Goal: Communication & Community: Connect with others

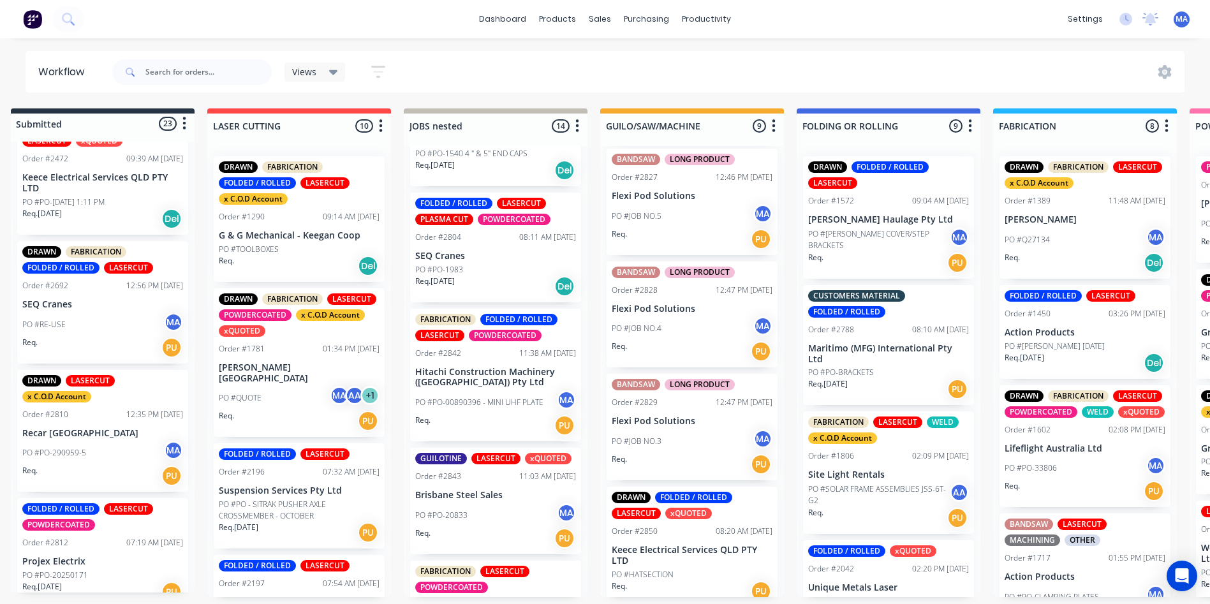
scroll to position [510, 0]
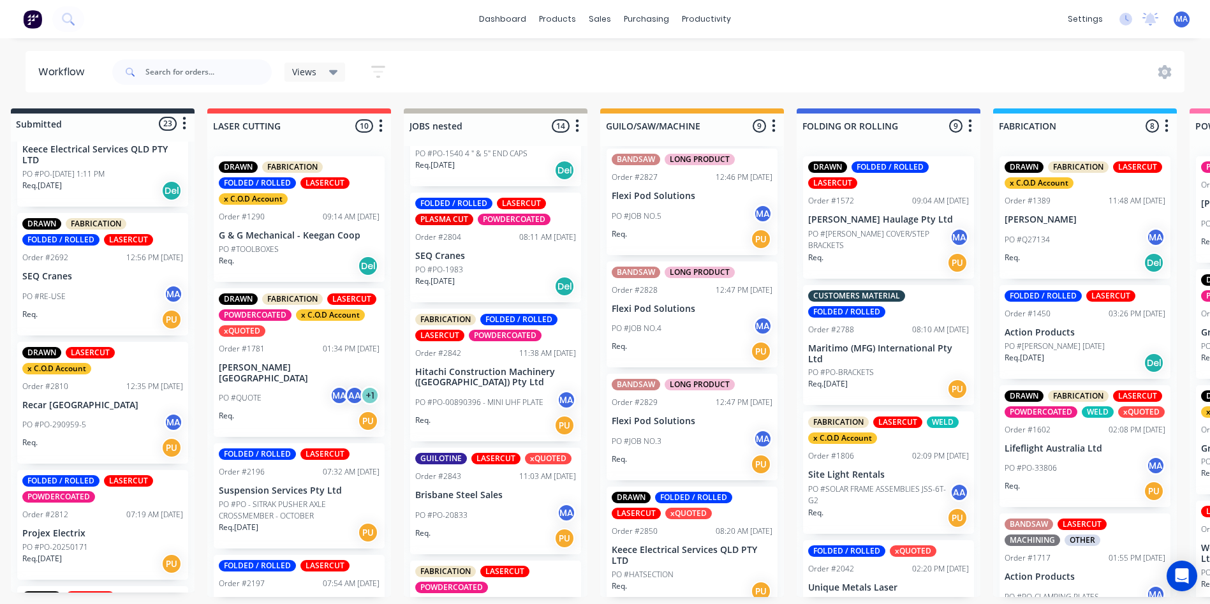
click at [93, 417] on div "PO #PO-290959-5 MA" at bounding box center [102, 425] width 161 height 24
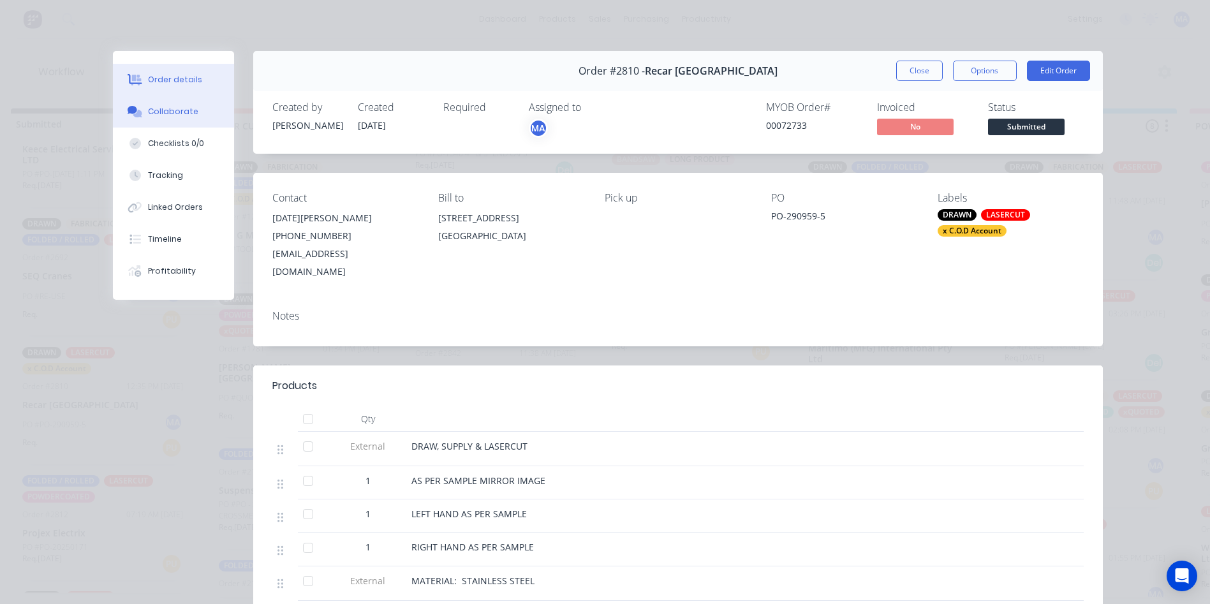
click at [168, 108] on div "Collaborate" at bounding box center [173, 111] width 50 height 11
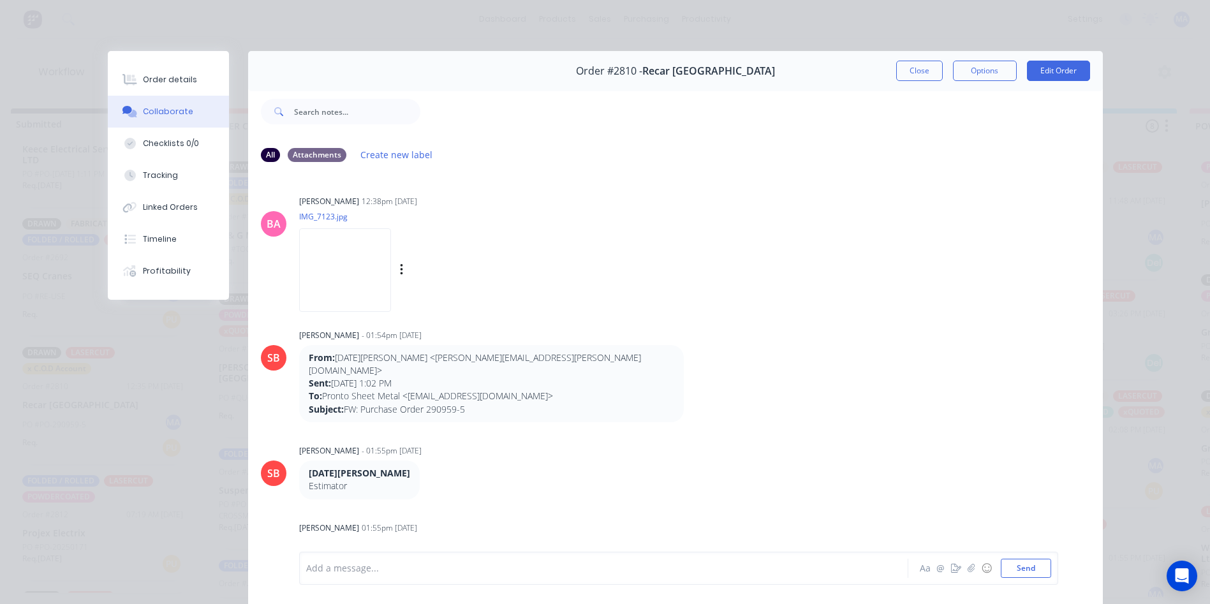
click at [347, 282] on img at bounding box center [345, 270] width 92 height 84
click at [899, 75] on button "Close" at bounding box center [919, 71] width 47 height 20
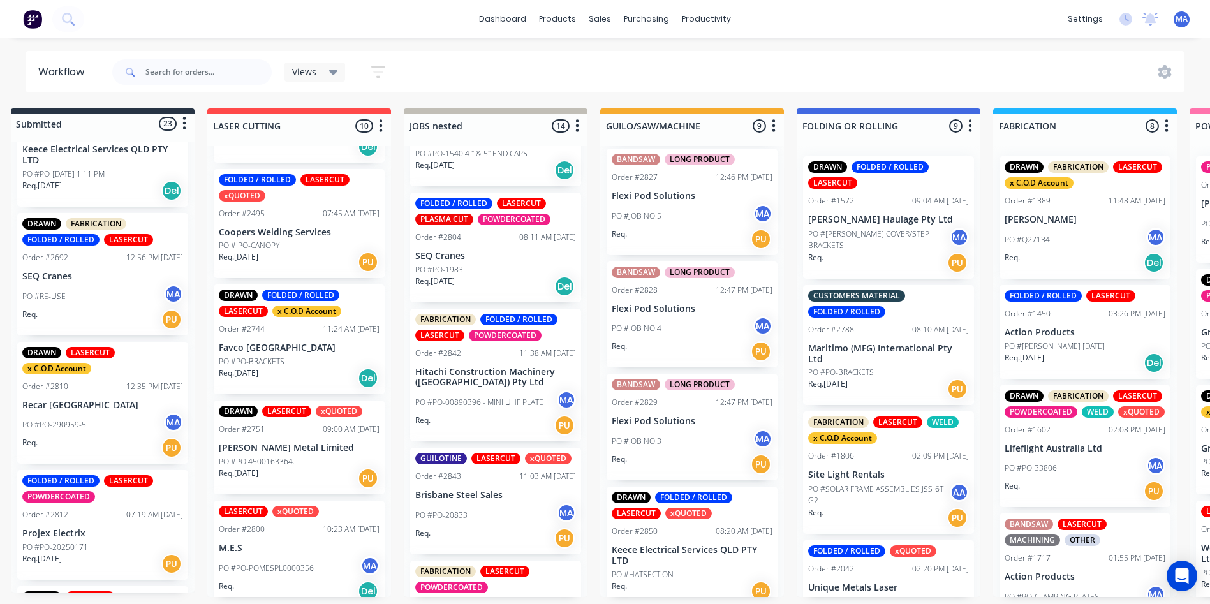
click at [82, 422] on p "PO #PO-290959-5" at bounding box center [54, 424] width 64 height 11
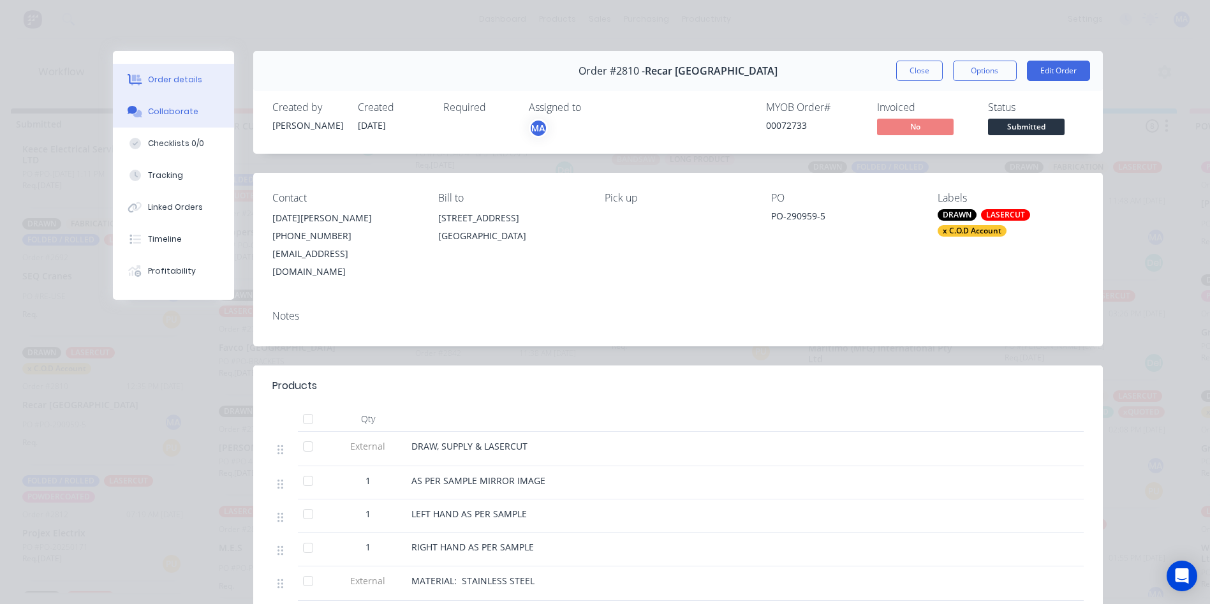
click at [178, 98] on button "Collaborate" at bounding box center [173, 112] width 121 height 32
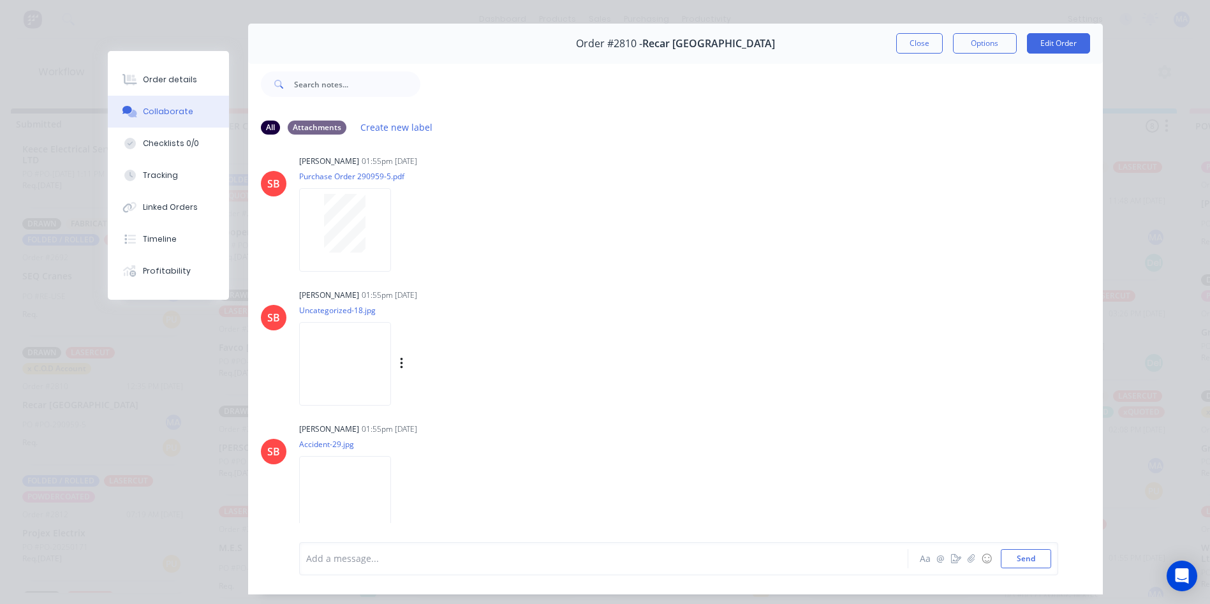
scroll to position [68, 0]
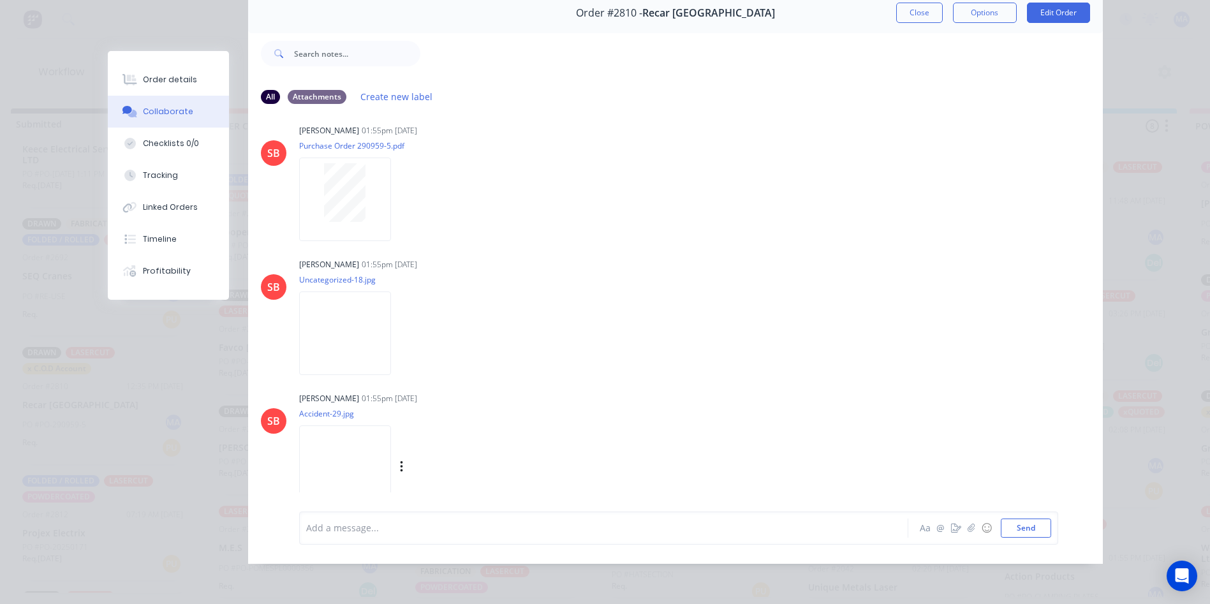
click at [360, 438] on img at bounding box center [345, 467] width 92 height 84
click at [329, 295] on img at bounding box center [345, 334] width 92 height 84
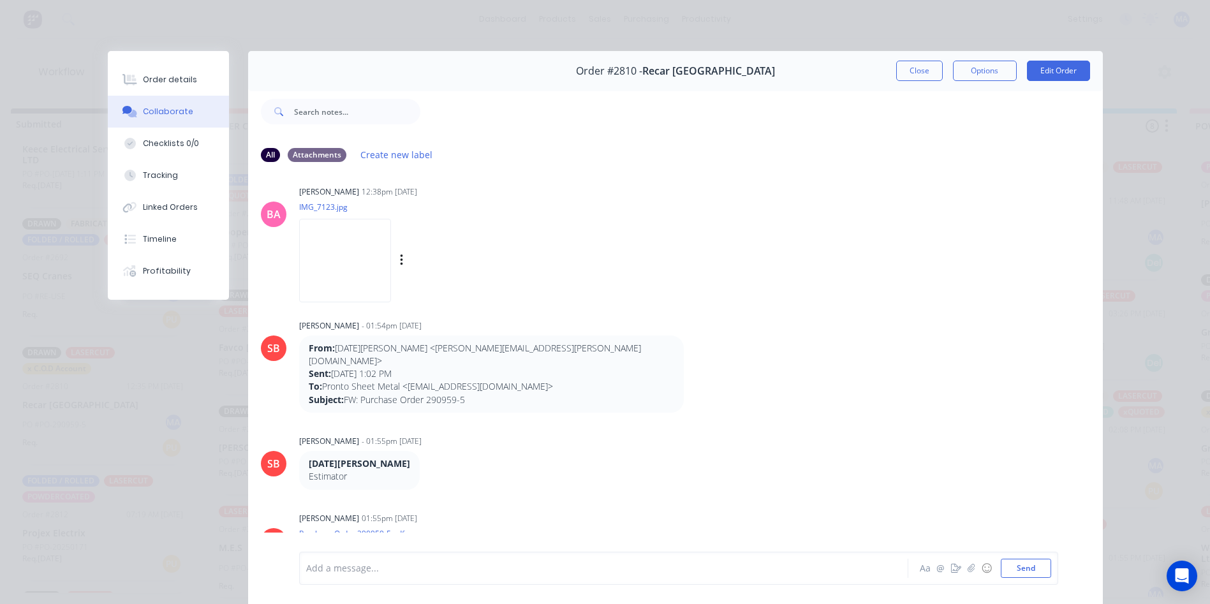
scroll to position [0, 0]
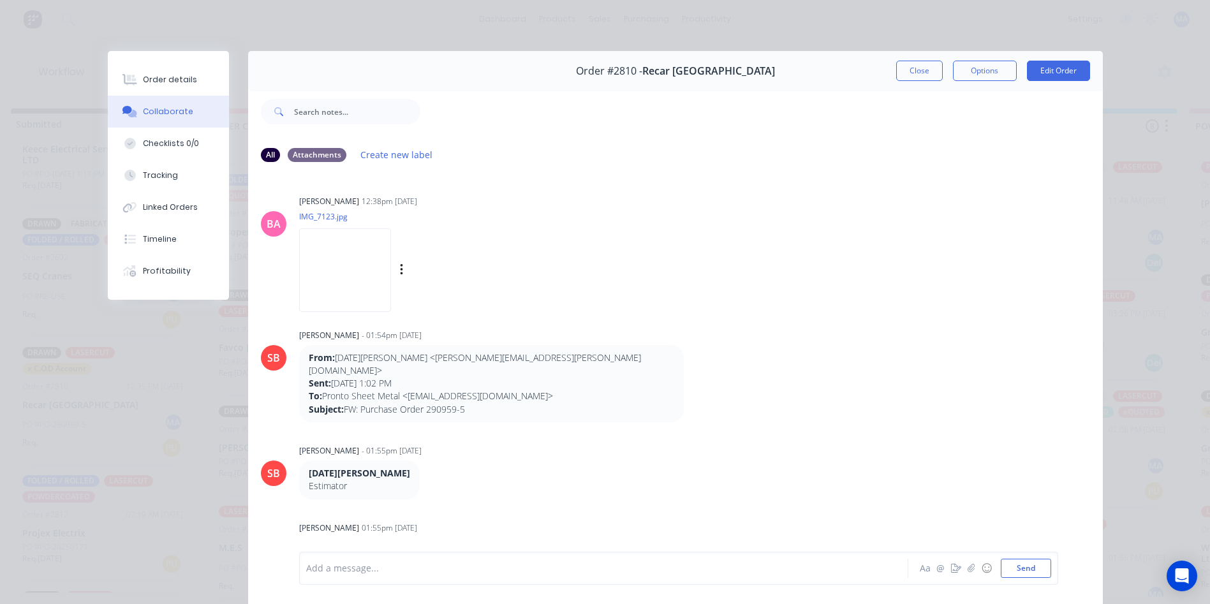
click at [341, 294] on img at bounding box center [345, 270] width 92 height 84
click at [361, 293] on img at bounding box center [345, 270] width 92 height 84
click at [346, 302] on img at bounding box center [345, 270] width 92 height 84
click at [175, 92] on button "Order details" at bounding box center [168, 80] width 121 height 32
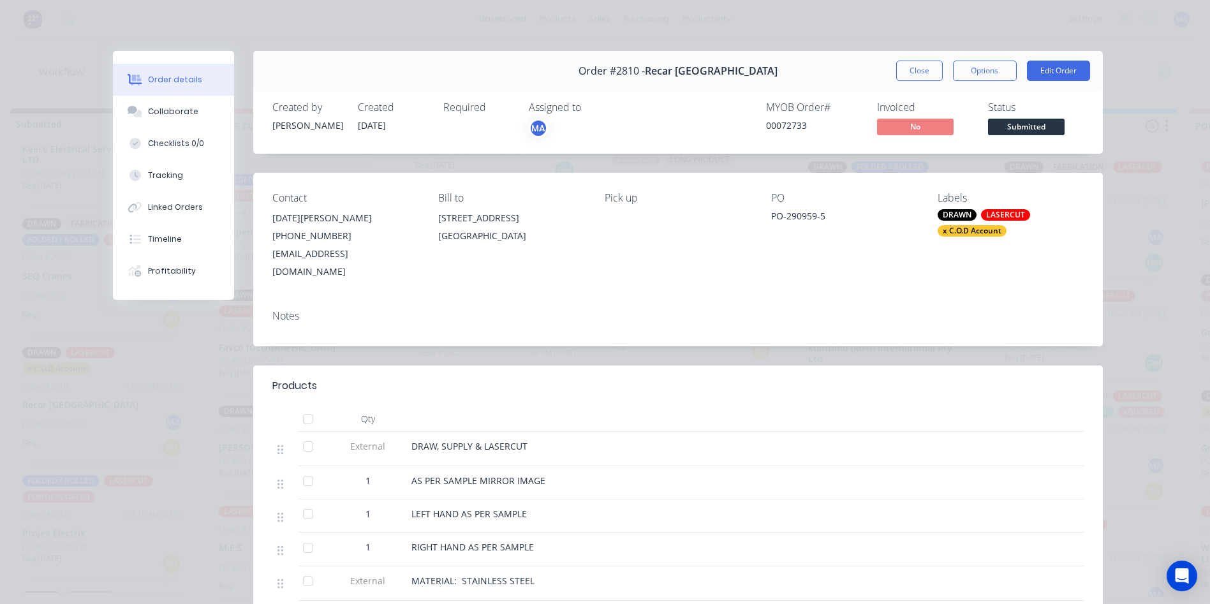
drag, startPoint x: 941, startPoint y: 75, endPoint x: 826, endPoint y: 86, distance: 115.3
click at [941, 75] on div "Close Options Edit Order" at bounding box center [993, 71] width 194 height 20
drag, startPoint x: 919, startPoint y: 75, endPoint x: 666, endPoint y: 66, distance: 253.4
click at [919, 75] on button "Close" at bounding box center [919, 71] width 47 height 20
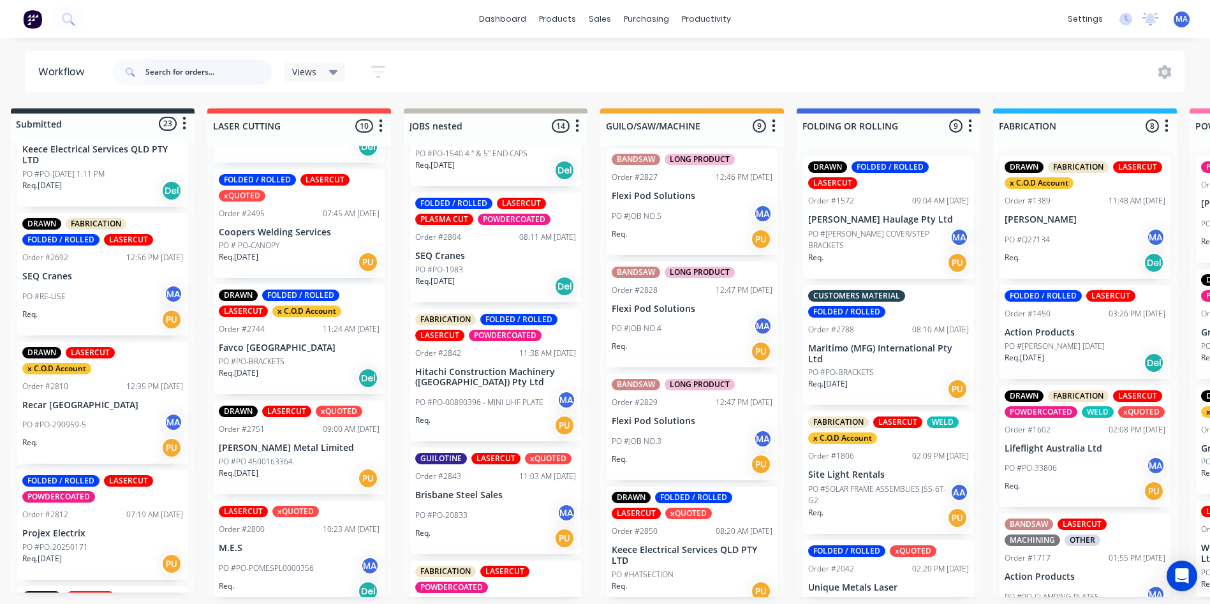
click at [188, 78] on input "text" at bounding box center [208, 72] width 126 height 26
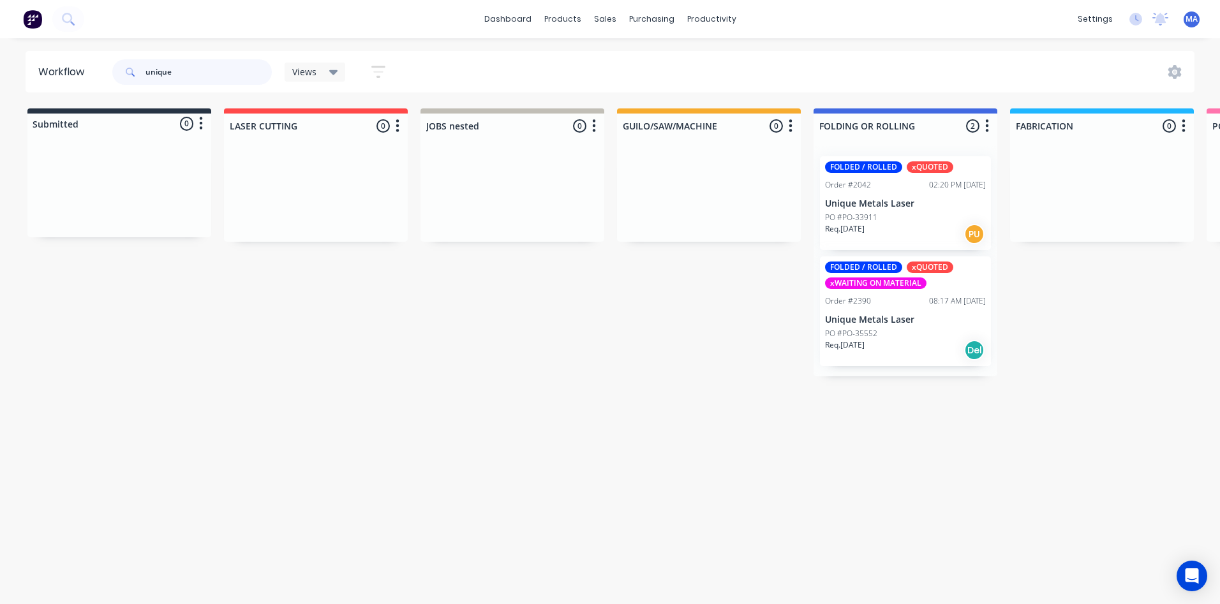
click at [235, 67] on input "unique" at bounding box center [208, 72] width 126 height 26
drag, startPoint x: 233, startPoint y: 77, endPoint x: 64, endPoint y: 63, distance: 170.2
click at [64, 63] on header "Workflow unique Views Save new view None (Default) edit Show/Hide statuses Show…" at bounding box center [610, 71] width 1169 height 41
type input "unique"
click at [692, 22] on div "productivity" at bounding box center [712, 19] width 62 height 19
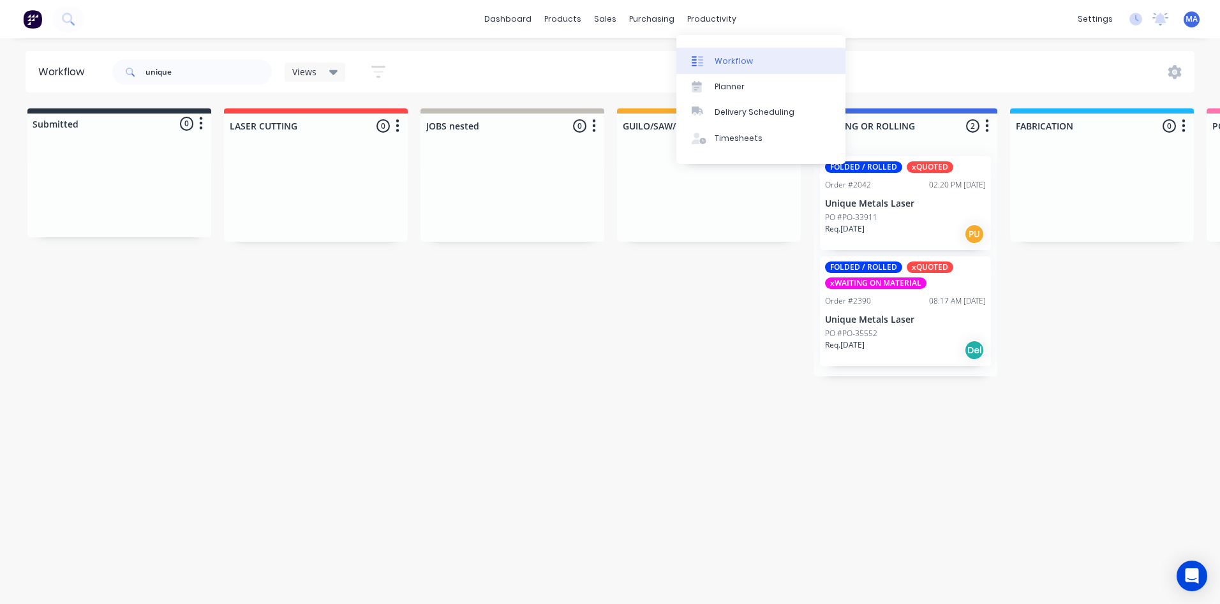
click at [739, 57] on div "Workflow" at bounding box center [733, 60] width 38 height 11
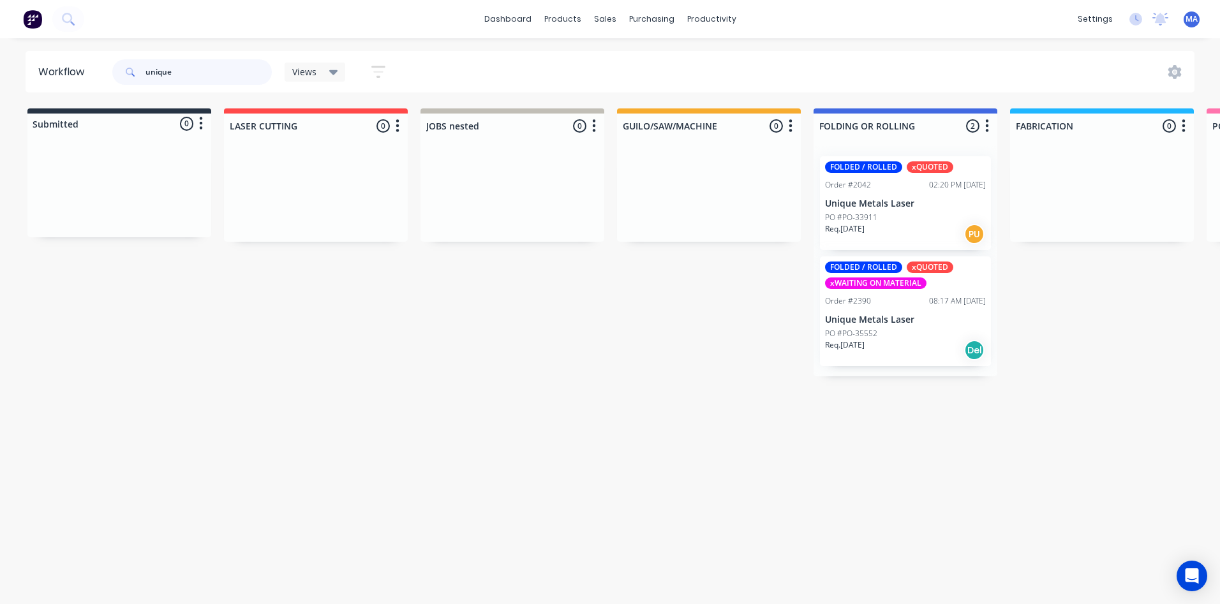
drag, startPoint x: 135, startPoint y: 82, endPoint x: 111, endPoint y: 82, distance: 24.2
click at [111, 82] on div "unique Views Save new view None (Default) edit Show/Hide statuses Show line ite…" at bounding box center [255, 72] width 290 height 38
drag, startPoint x: 218, startPoint y: 78, endPoint x: 110, endPoint y: 78, distance: 107.8
click at [110, 78] on div "unique Views Save new view None (Default) edit Show/Hide statuses Show line ite…" at bounding box center [255, 72] width 290 height 38
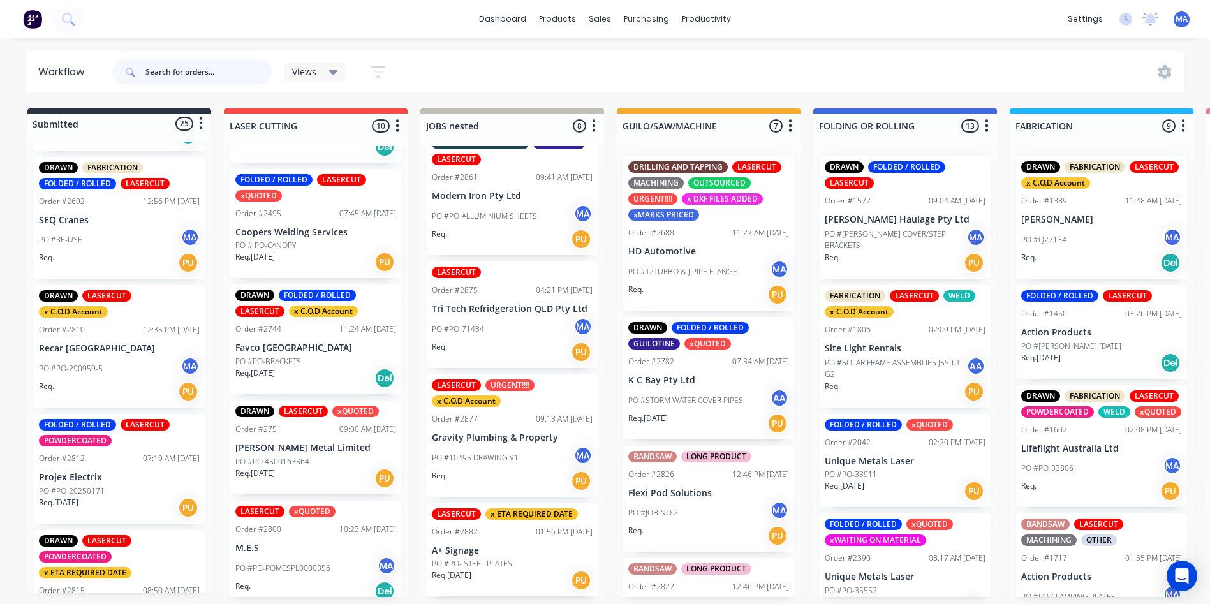
scroll to position [829, 0]
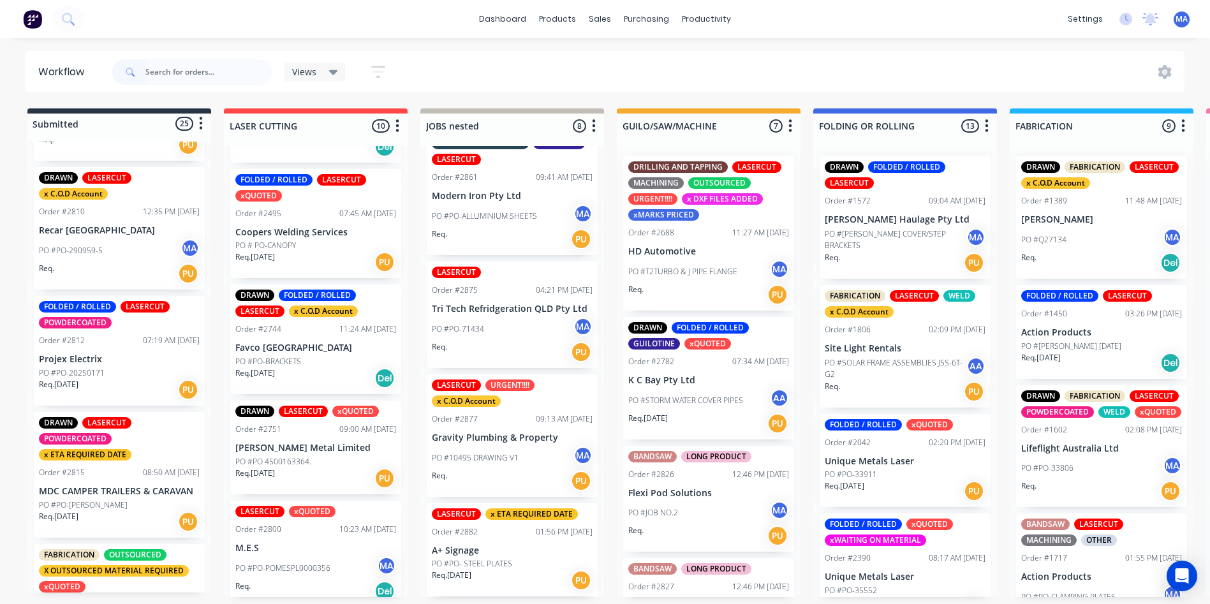
click at [110, 256] on div "PO #PO-290959-5 MA" at bounding box center [119, 251] width 161 height 24
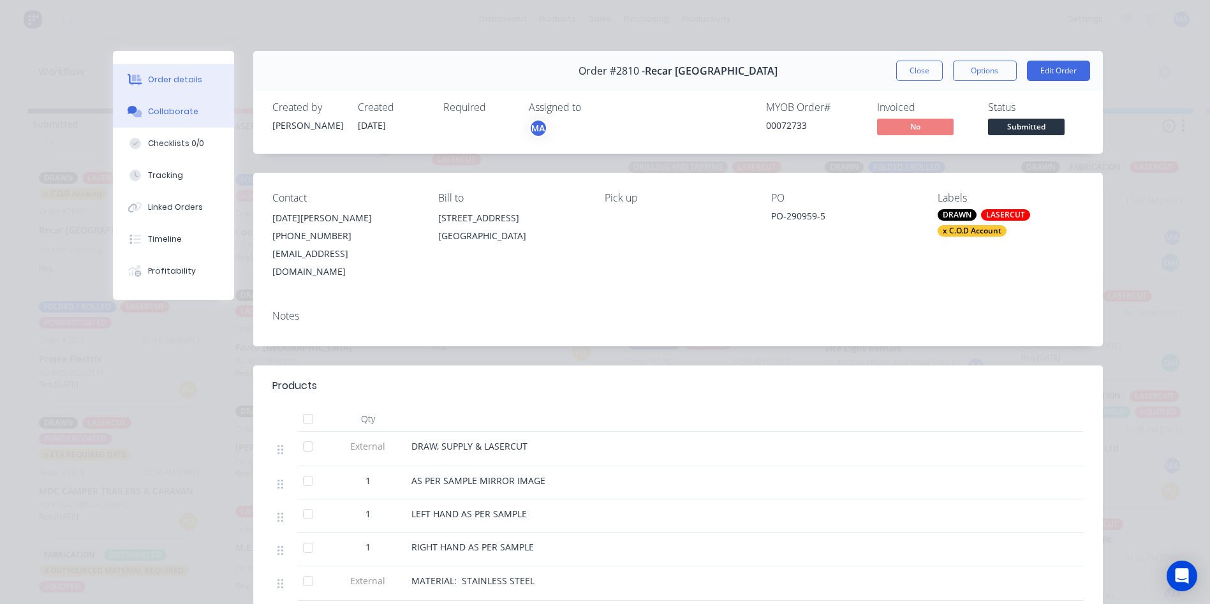
click at [175, 110] on div "Collaborate" at bounding box center [173, 111] width 50 height 11
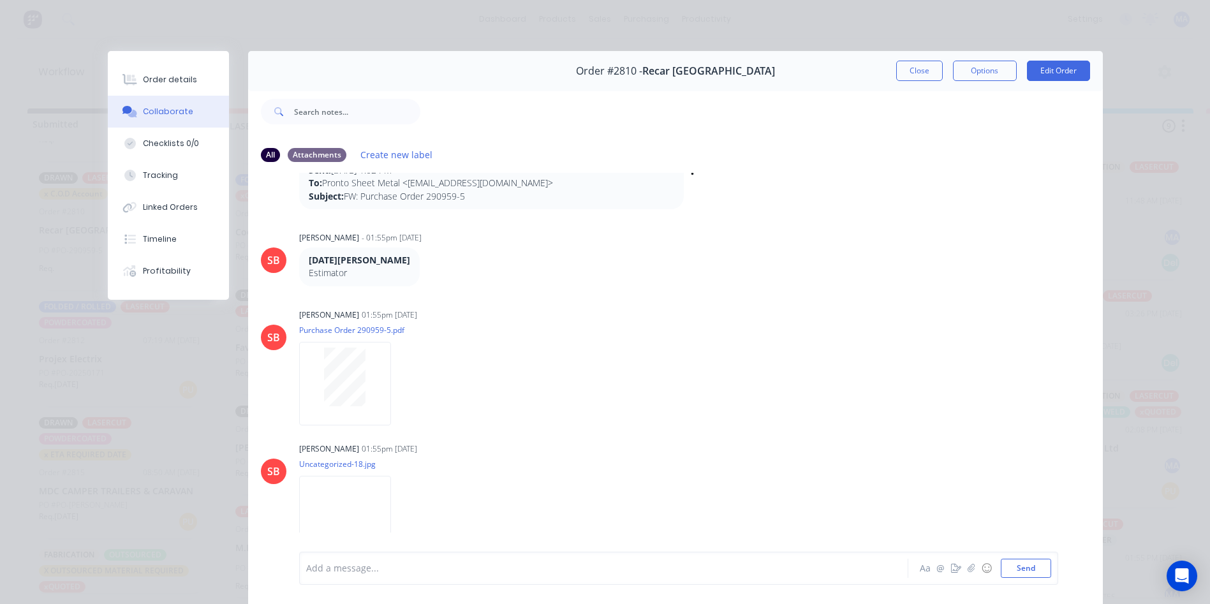
scroll to position [212, 0]
click at [366, 362] on div at bounding box center [345, 378] width 80 height 59
click at [922, 61] on button "Close" at bounding box center [919, 71] width 47 height 20
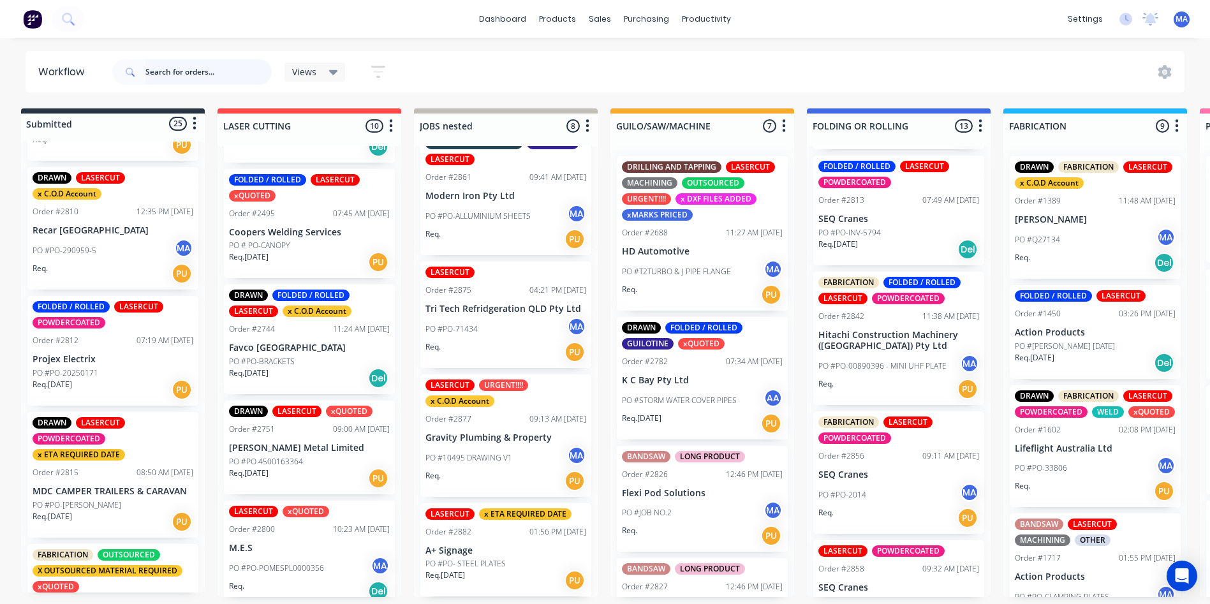
scroll to position [1061, 0]
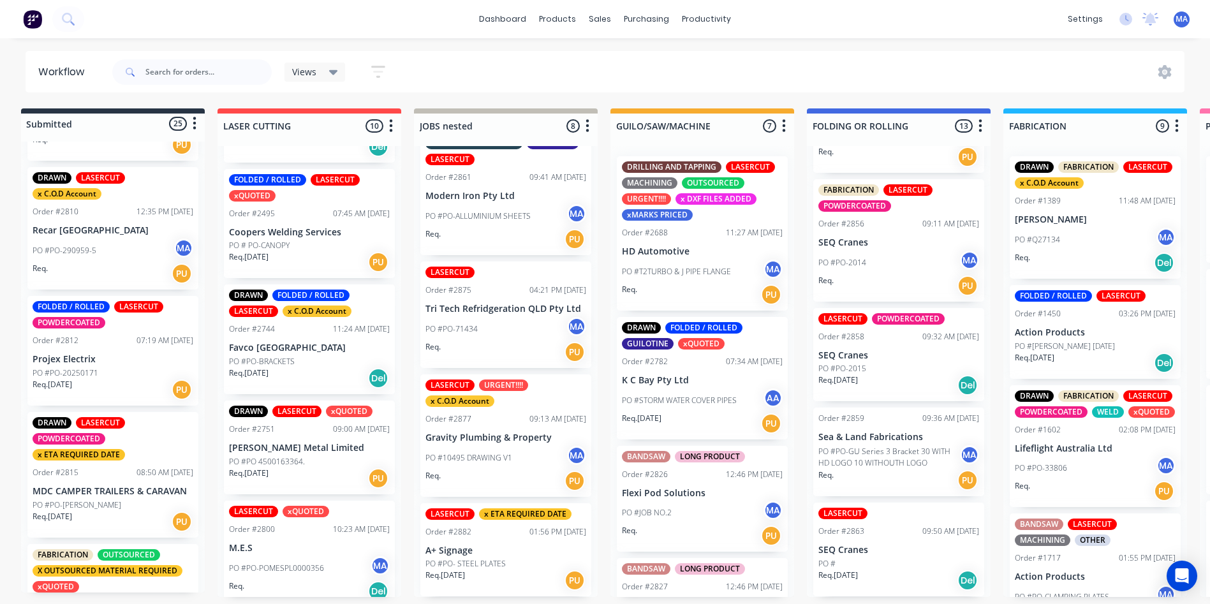
click at [871, 570] on div "Req. [DATE] Del" at bounding box center [898, 581] width 161 height 22
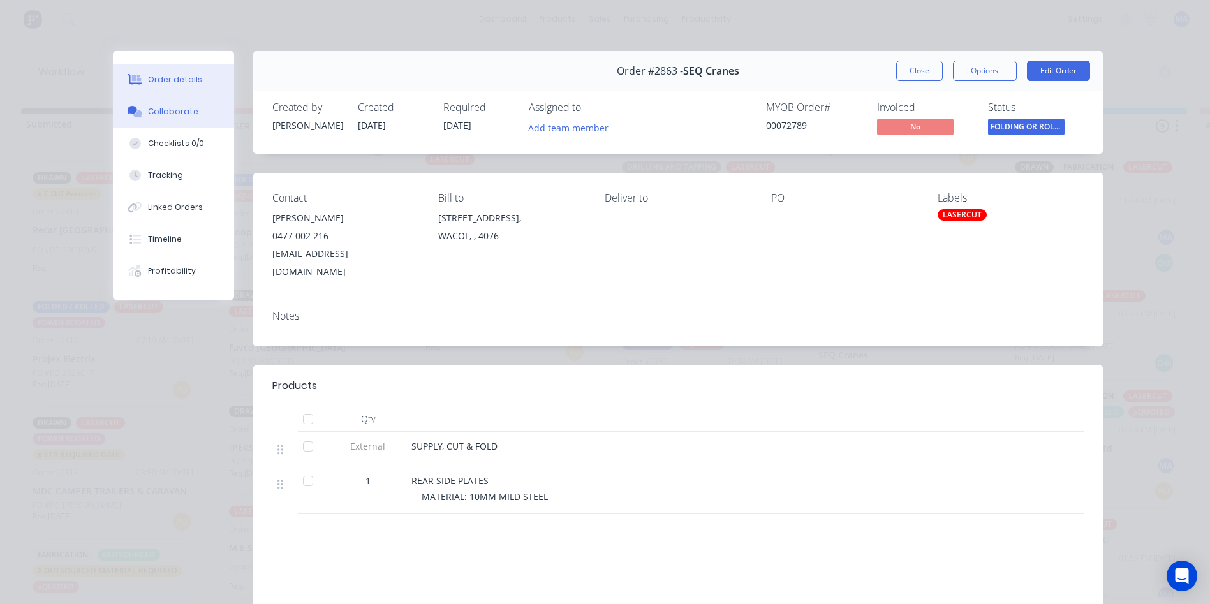
click at [209, 119] on button "Collaborate" at bounding box center [173, 112] width 121 height 32
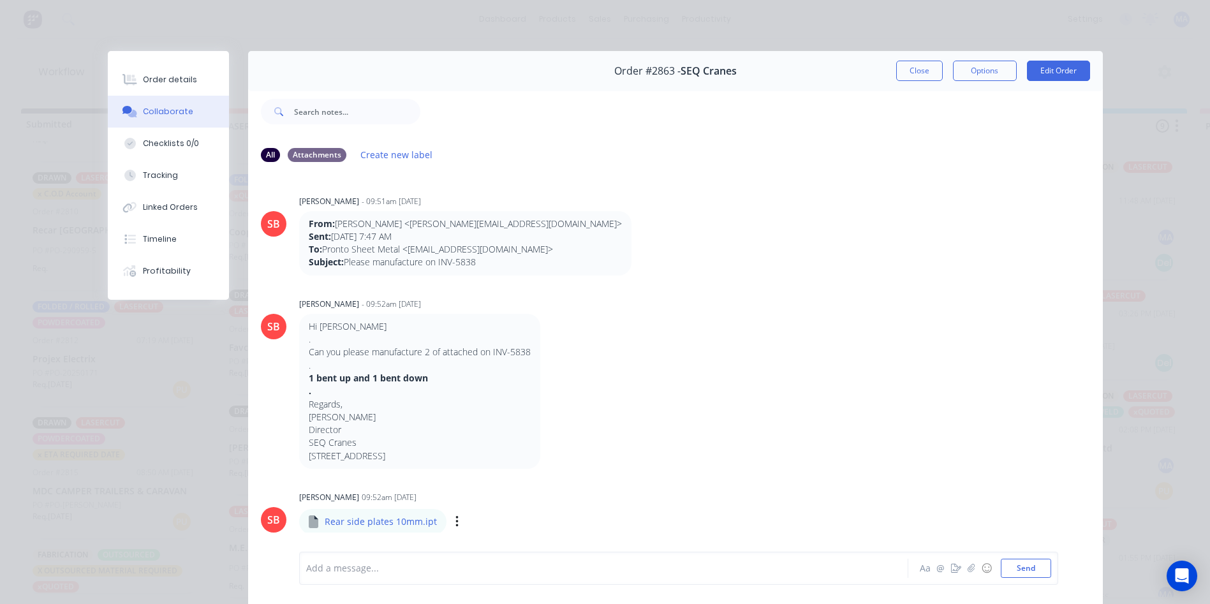
drag, startPoint x: 425, startPoint y: 502, endPoint x: 428, endPoint y: 510, distance: 8.9
click at [425, 506] on div "[PERSON_NAME] 09:52am [DATE] Rear side plates 10mm.ipt Rear side plates 10mm.ip…" at bounding box center [498, 511] width 399 height 46
click at [455, 523] on icon "button" at bounding box center [457, 522] width 4 height 15
click at [492, 541] on button "Delete" at bounding box center [541, 542] width 144 height 29
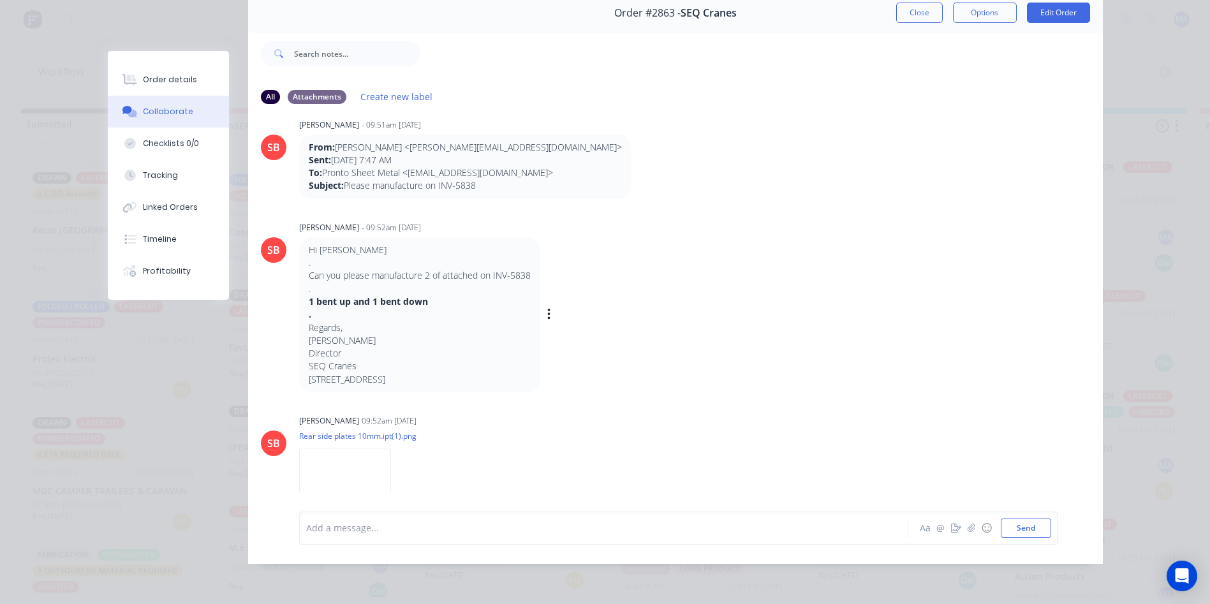
scroll to position [0, 0]
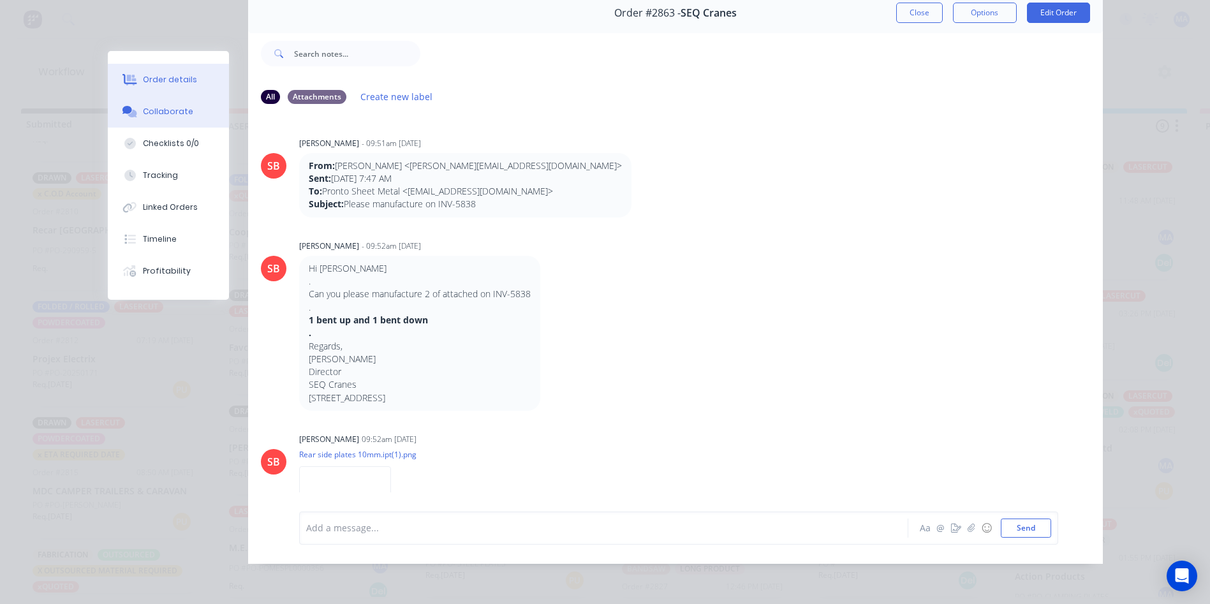
click at [143, 68] on button "Order details" at bounding box center [168, 80] width 121 height 32
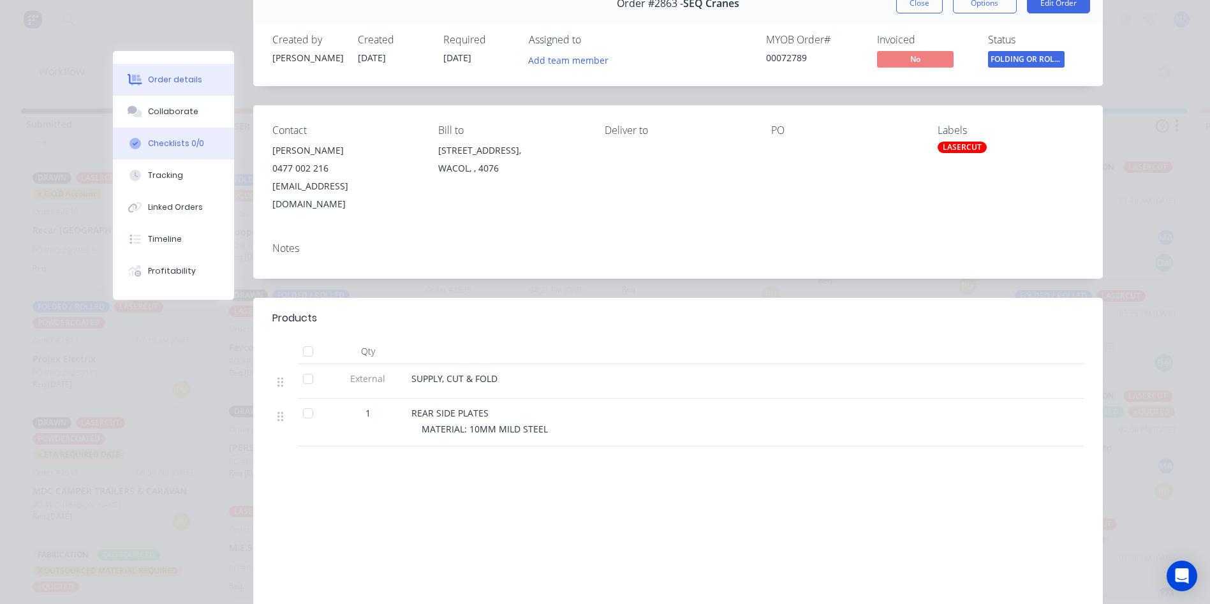
drag, startPoint x: 158, startPoint y: 107, endPoint x: 170, endPoint y: 129, distance: 25.4
click at [161, 109] on div "Collaborate" at bounding box center [173, 111] width 50 height 11
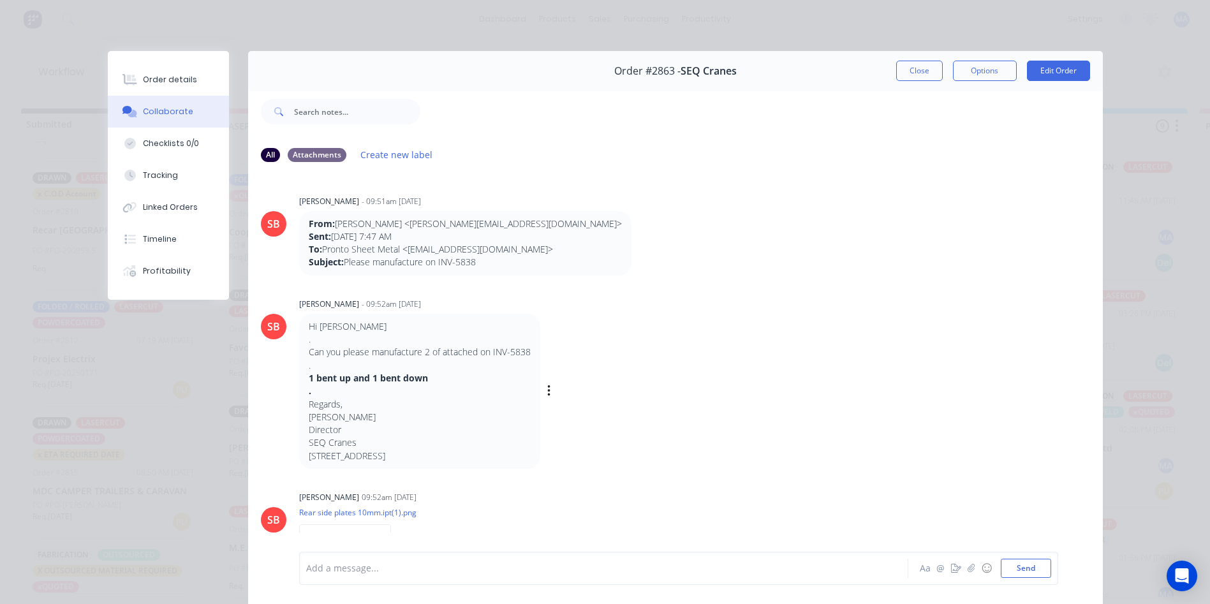
scroll to position [54, 0]
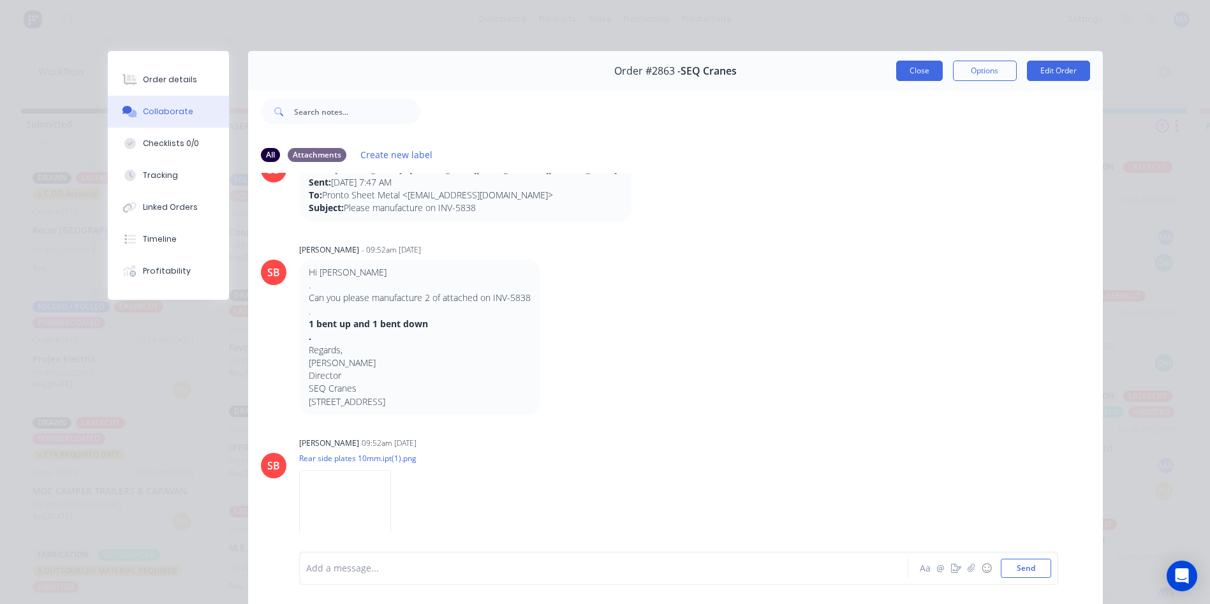
click at [926, 72] on button "Close" at bounding box center [919, 71] width 47 height 20
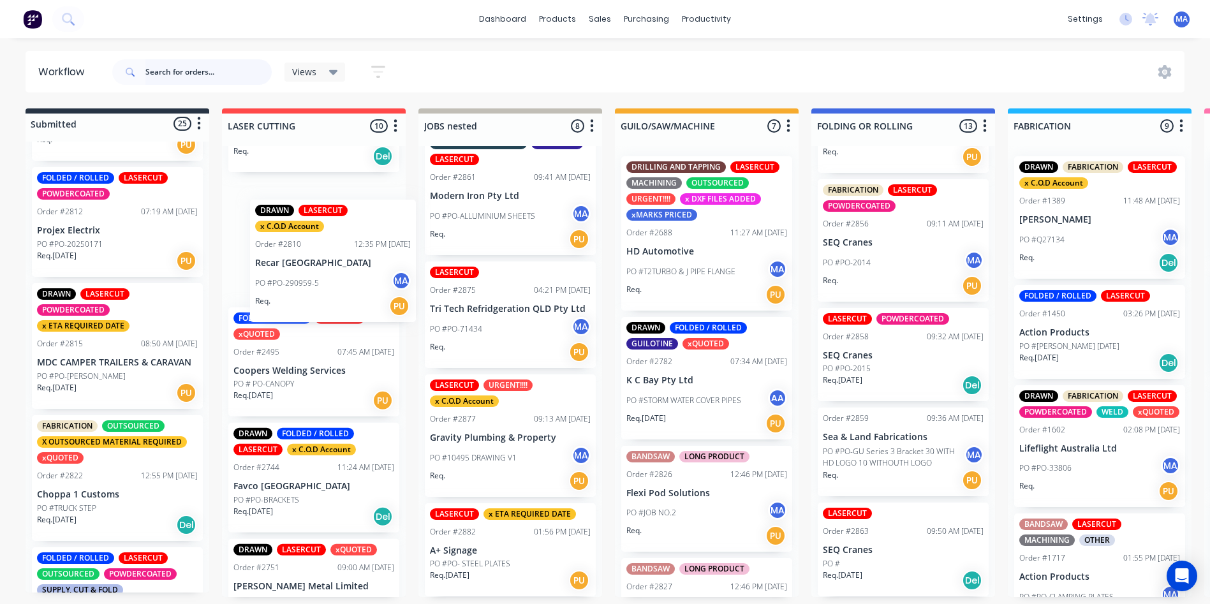
scroll to position [708, 0]
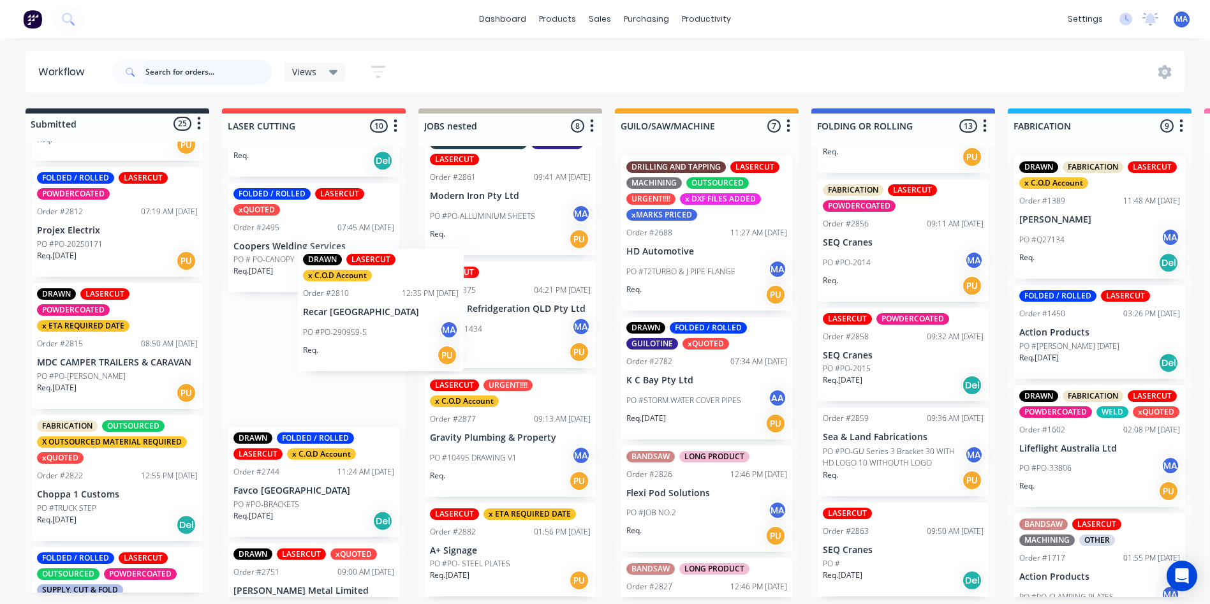
drag, startPoint x: 100, startPoint y: 261, endPoint x: 339, endPoint y: 356, distance: 258.0
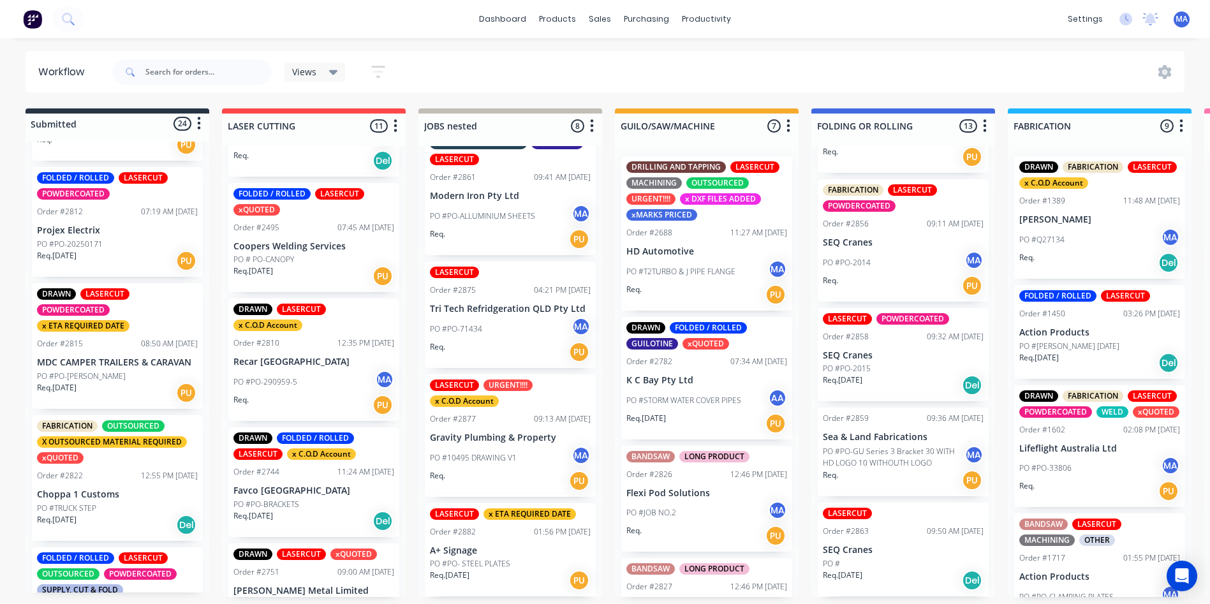
click at [304, 394] on div "Req. PU" at bounding box center [313, 405] width 161 height 22
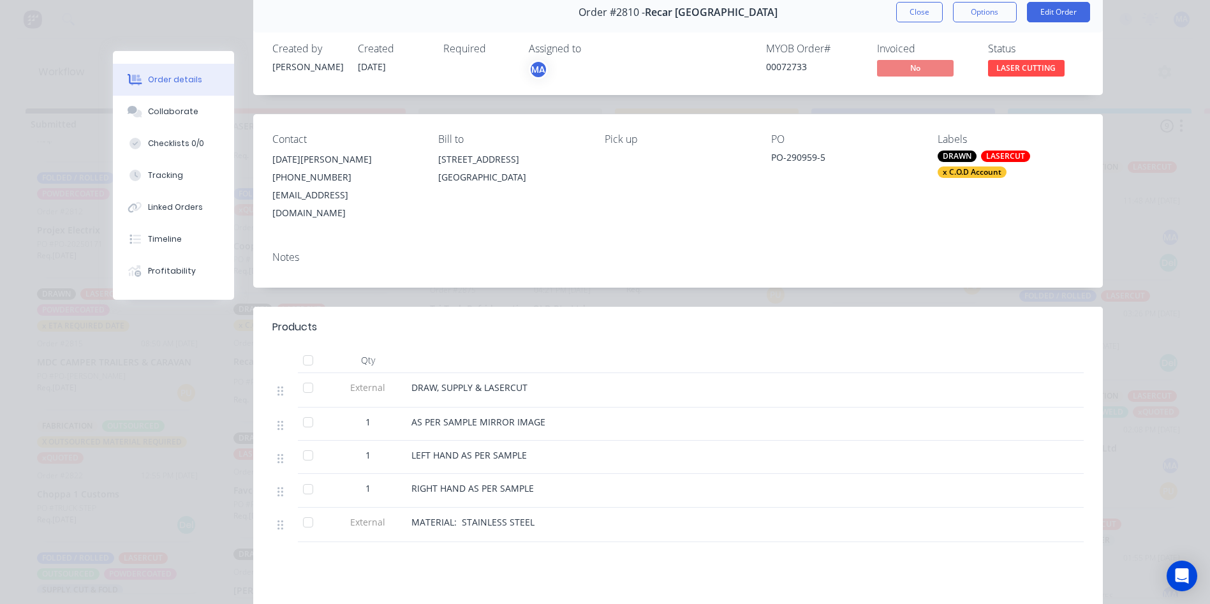
scroll to position [128, 0]
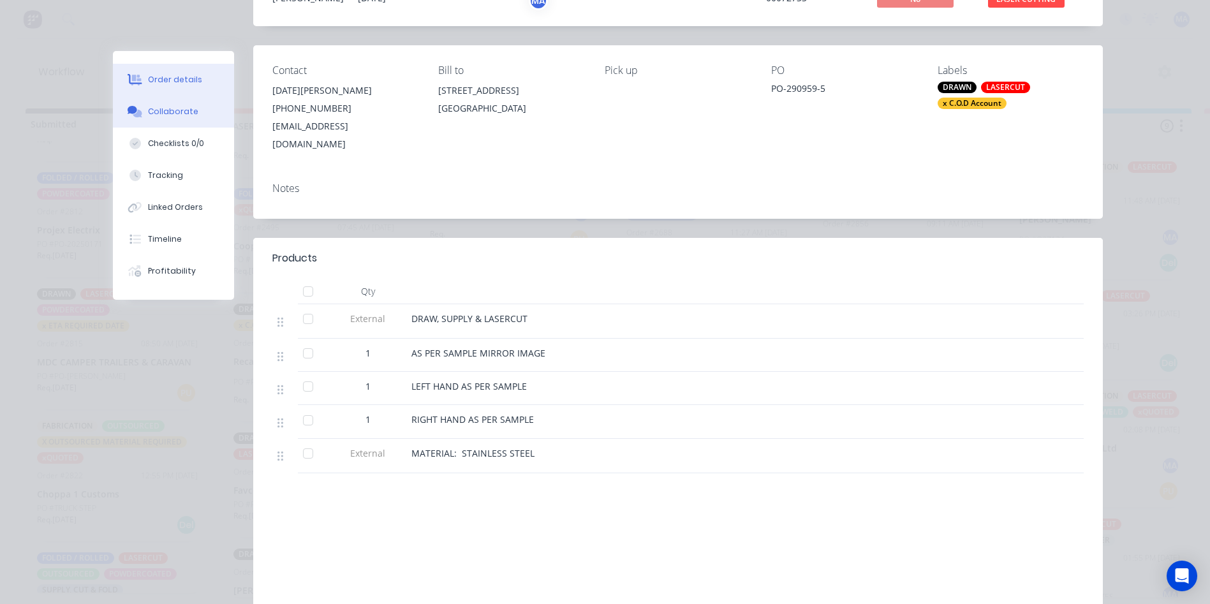
click at [195, 114] on button "Collaborate" at bounding box center [173, 112] width 121 height 32
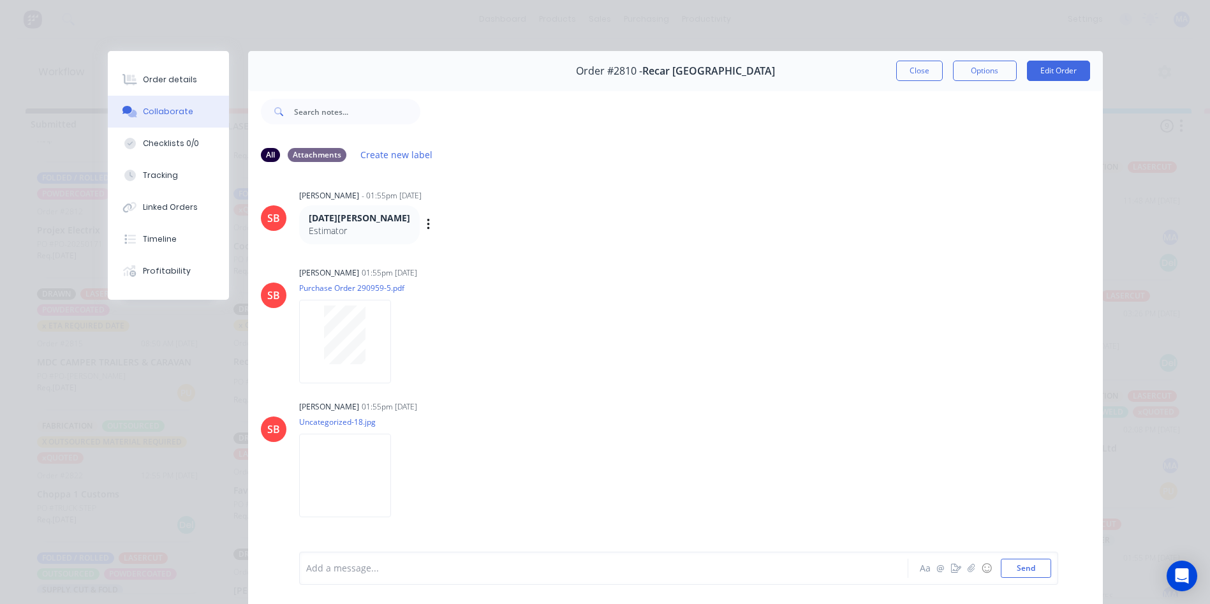
scroll to position [339, 0]
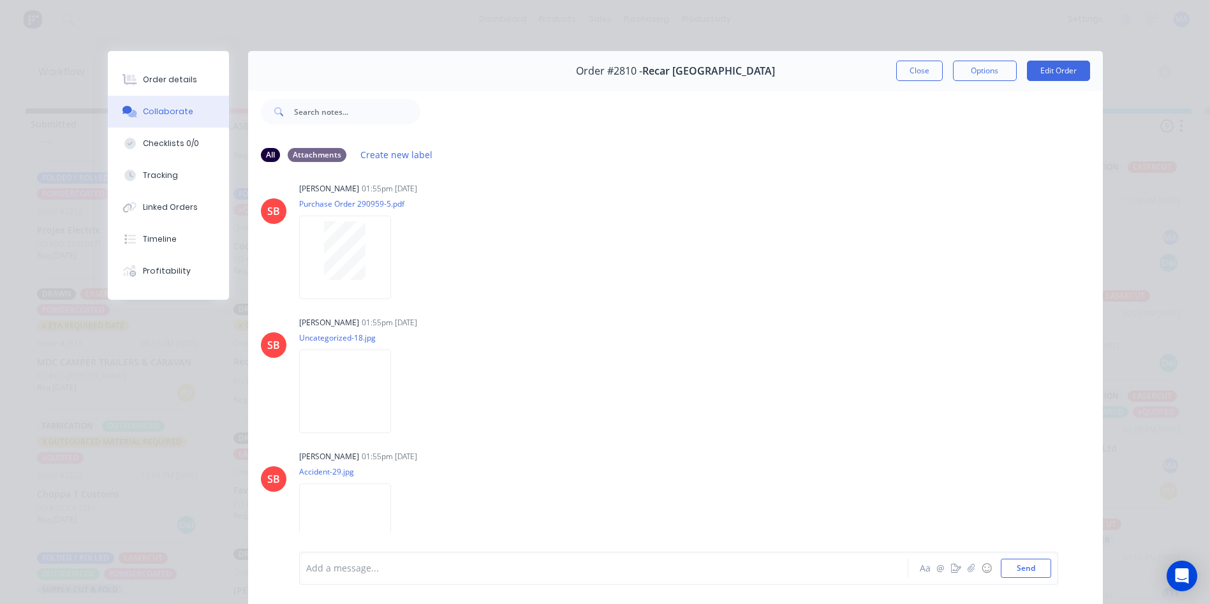
click at [926, 73] on button "Close" at bounding box center [919, 71] width 47 height 20
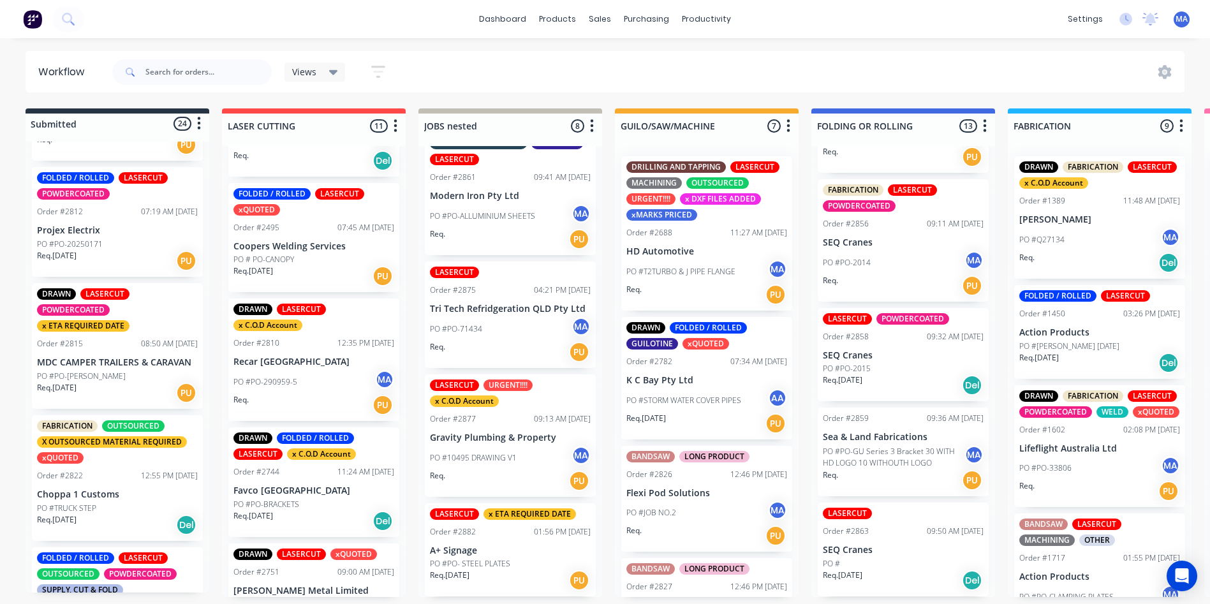
click at [149, 255] on div "Req. [DATE] PU" at bounding box center [117, 261] width 161 height 22
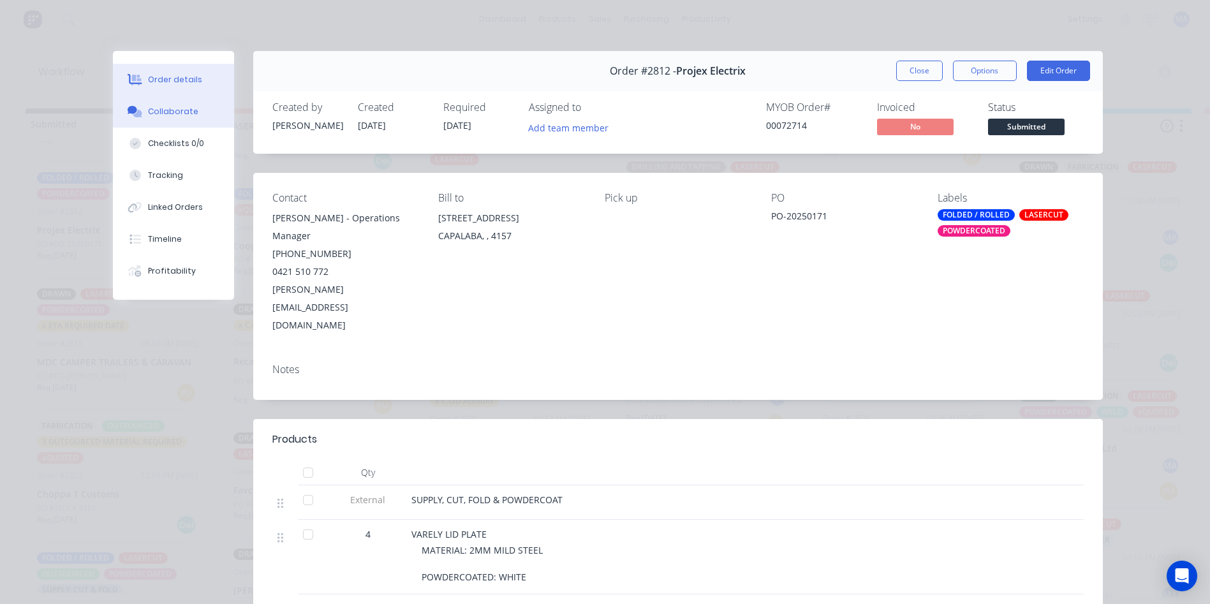
click at [191, 113] on button "Collaborate" at bounding box center [173, 112] width 121 height 32
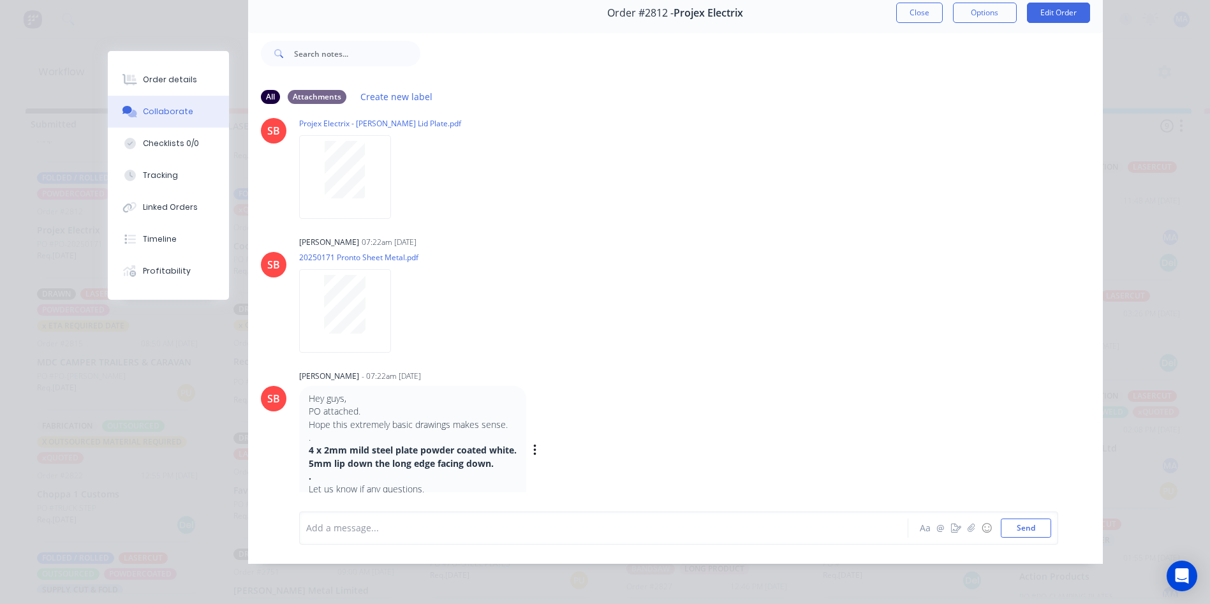
scroll to position [3, 2]
click at [375, 275] on div at bounding box center [345, 304] width 80 height 59
click at [182, 79] on div "Order details" at bounding box center [170, 79] width 54 height 11
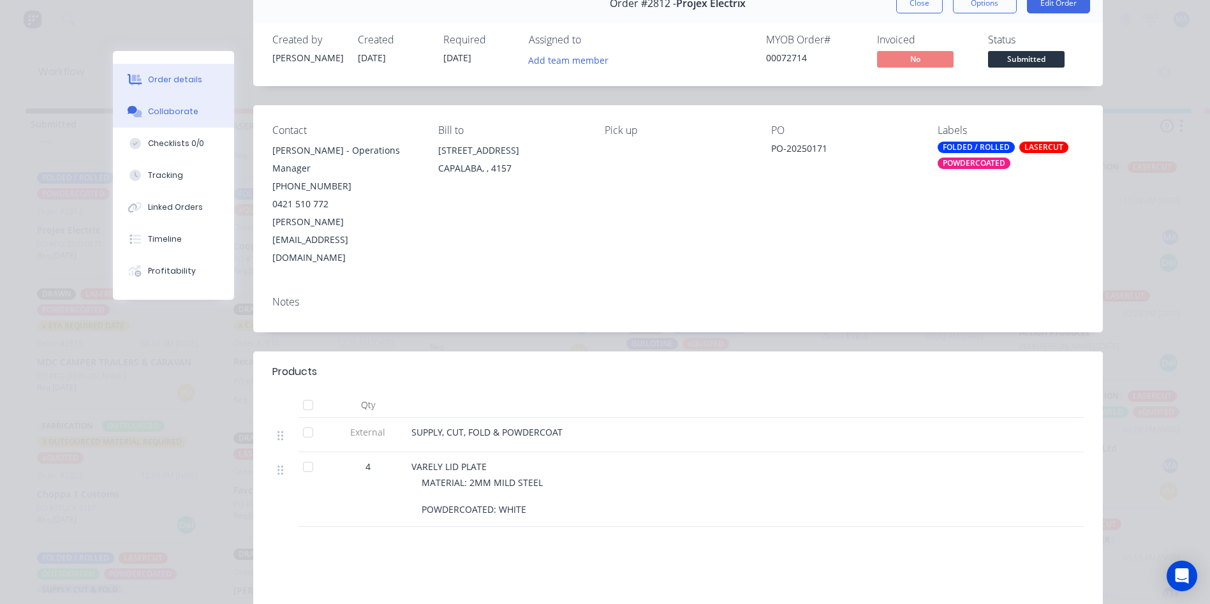
click at [183, 105] on button "Collaborate" at bounding box center [173, 112] width 121 height 32
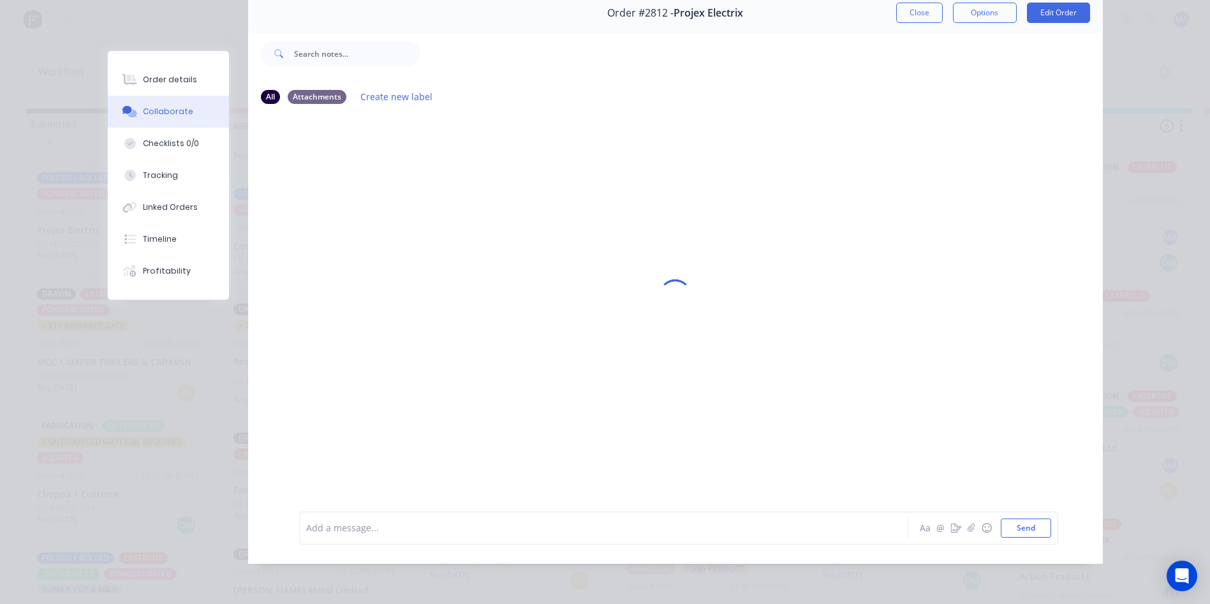
scroll to position [0, 0]
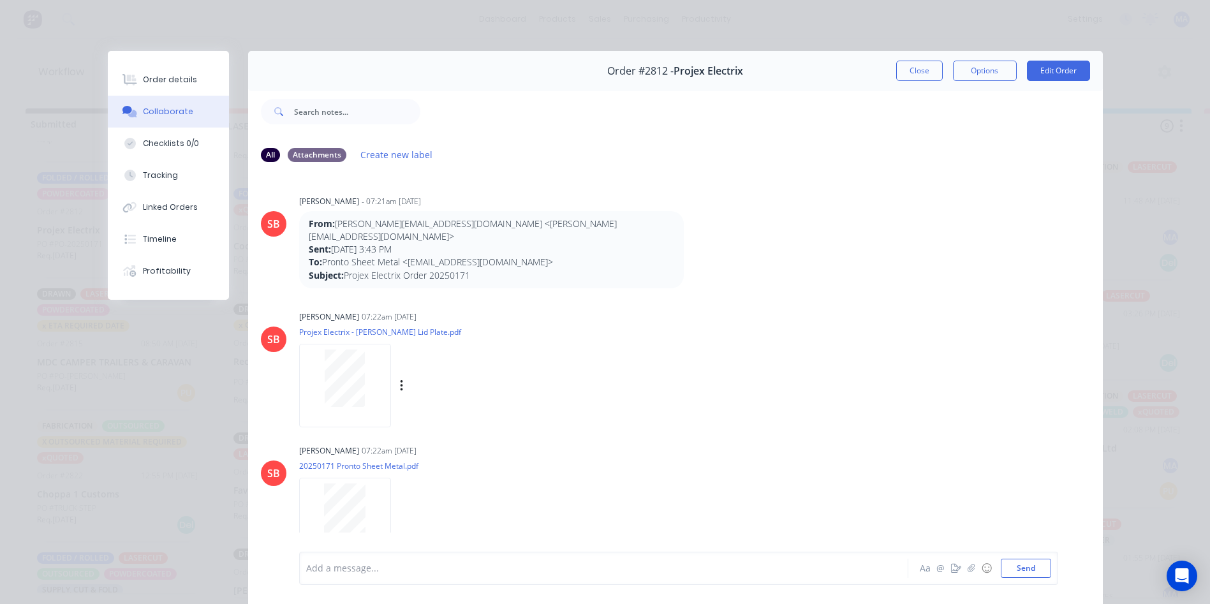
click at [350, 396] on div at bounding box center [345, 386] width 92 height 84
click at [169, 91] on button "Order details" at bounding box center [168, 80] width 121 height 32
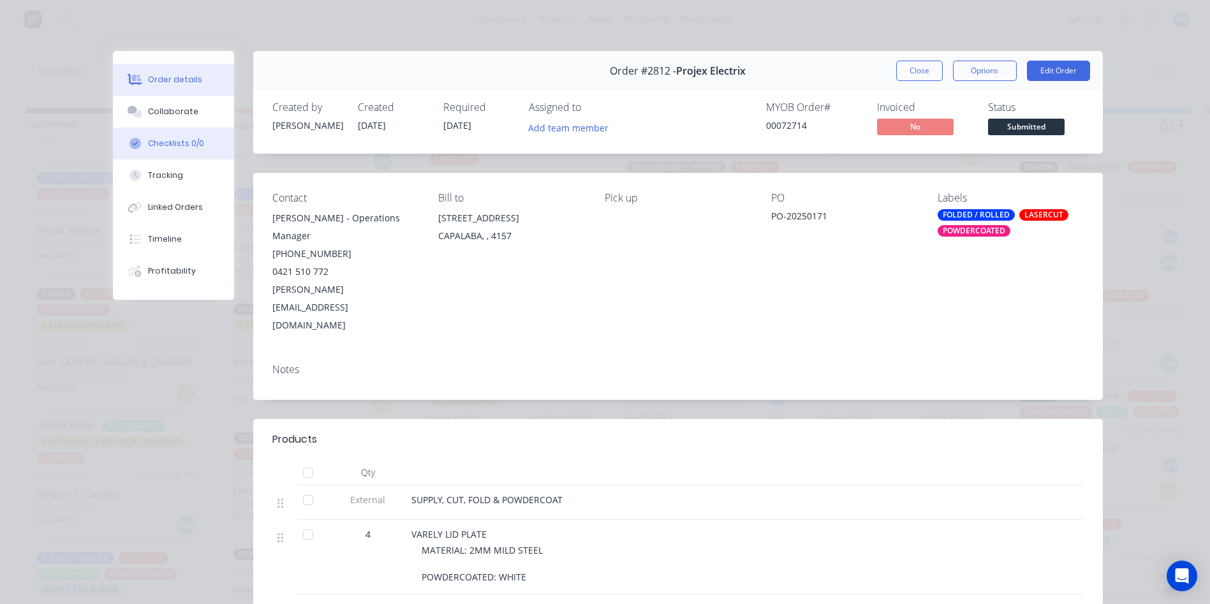
click at [158, 111] on div "Collaborate" at bounding box center [173, 111] width 50 height 11
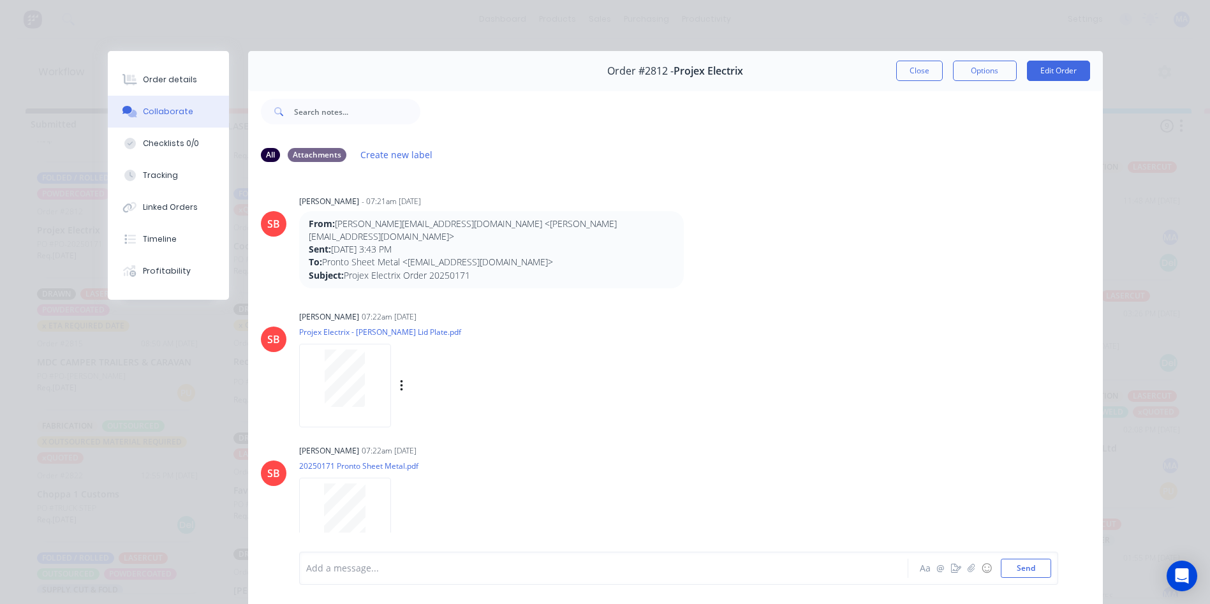
scroll to position [3, 2]
click at [306, 366] on div at bounding box center [345, 378] width 80 height 57
drag, startPoint x: 908, startPoint y: 71, endPoint x: 569, endPoint y: 253, distance: 384.4
click at [908, 71] on button "Close" at bounding box center [919, 71] width 47 height 20
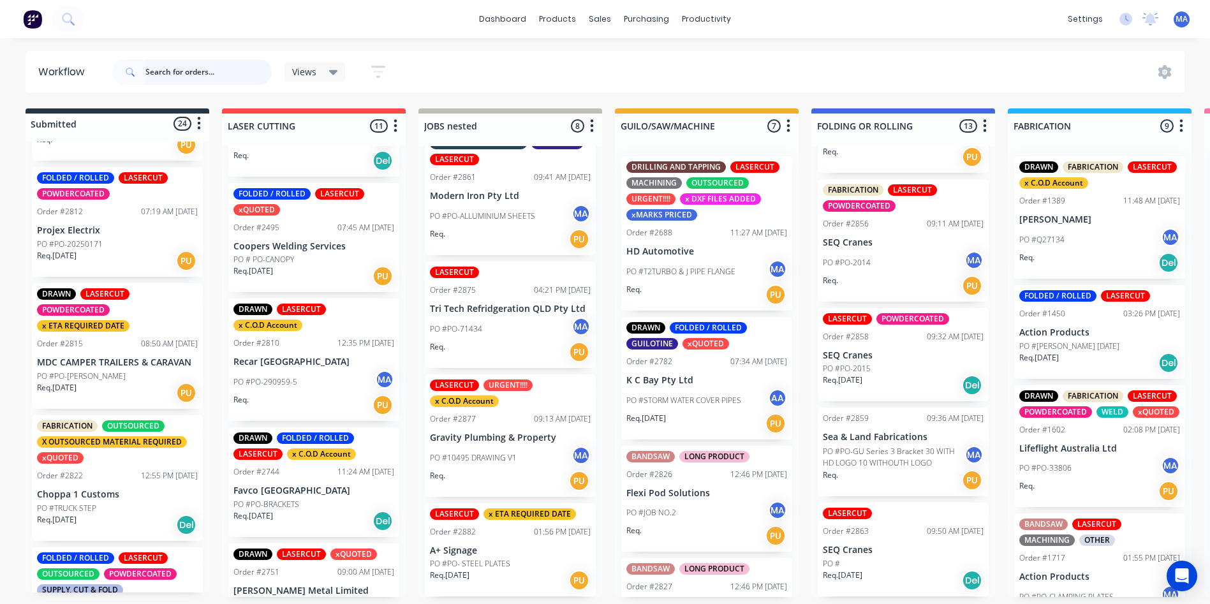
scroll to position [3, 0]
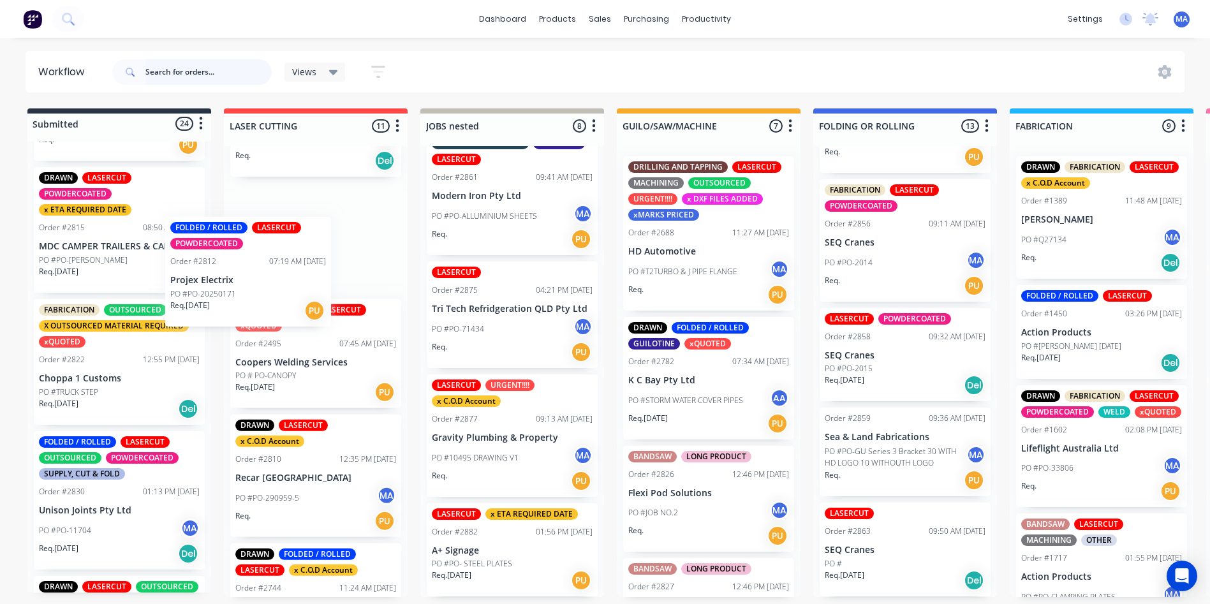
drag, startPoint x: 101, startPoint y: 238, endPoint x: 272, endPoint y: 302, distance: 182.5
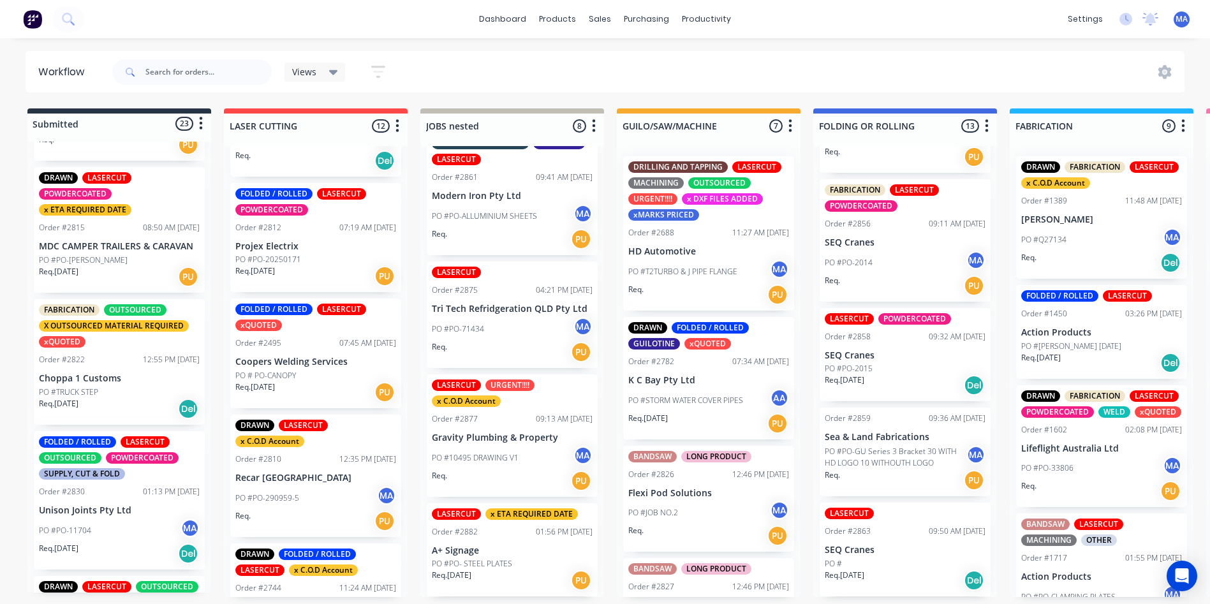
click at [105, 277] on div "Req. [DATE] PU" at bounding box center [119, 277] width 161 height 22
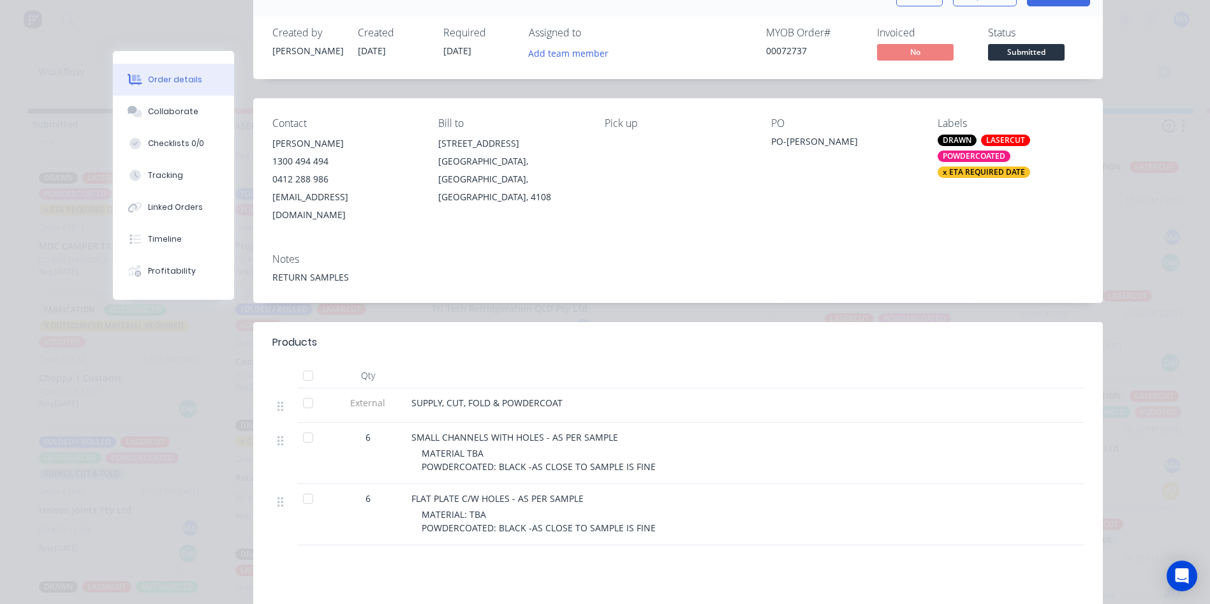
scroll to position [191, 0]
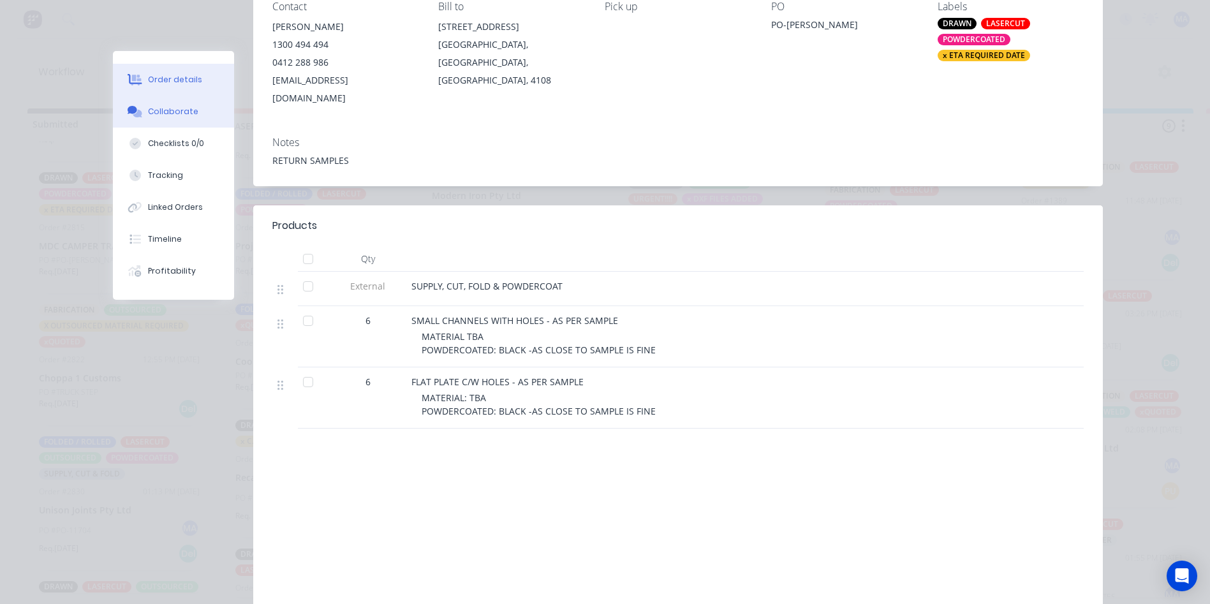
click at [169, 125] on button "Collaborate" at bounding box center [173, 112] width 121 height 32
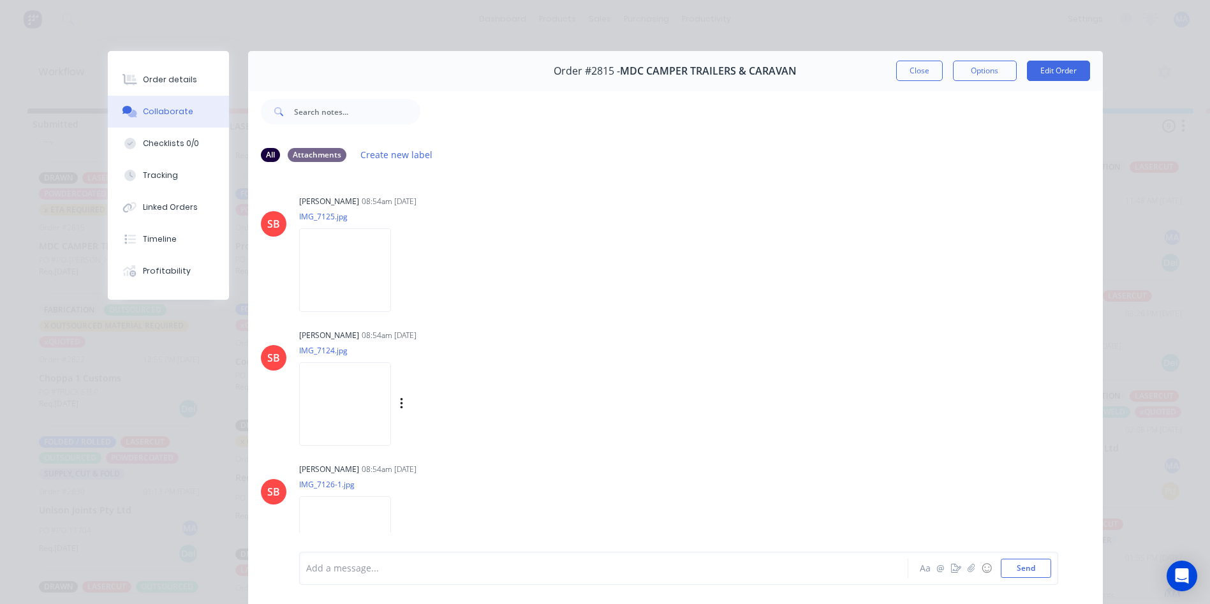
click at [358, 404] on img at bounding box center [345, 404] width 92 height 84
drag, startPoint x: 920, startPoint y: 75, endPoint x: 377, endPoint y: 182, distance: 553.9
click at [920, 74] on button "Close" at bounding box center [919, 71] width 47 height 20
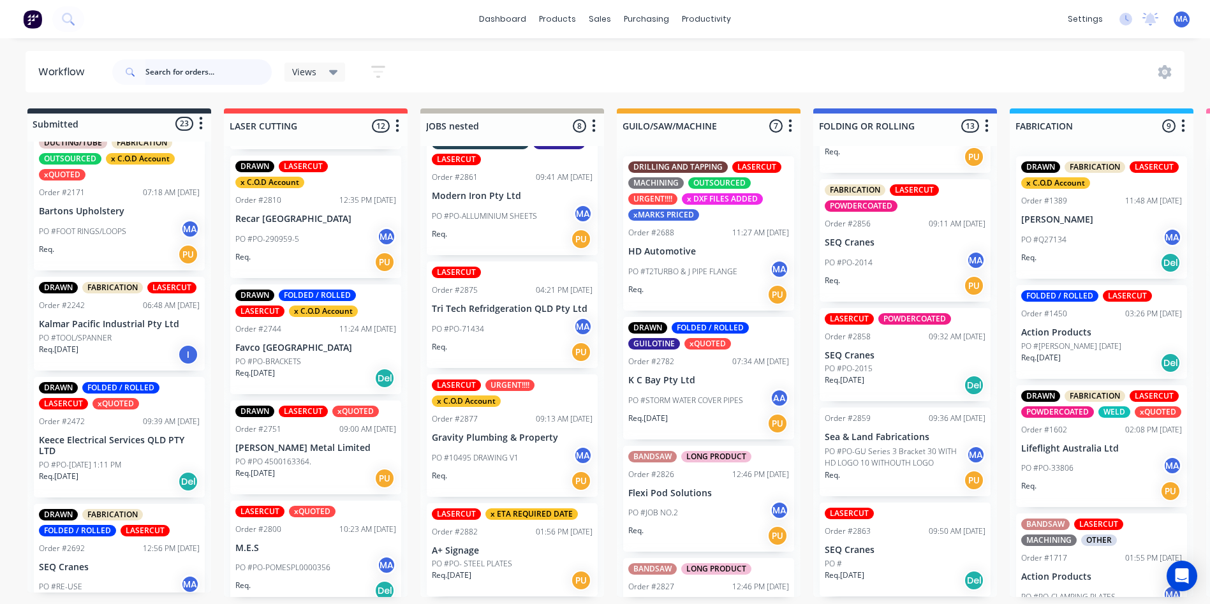
scroll to position [358, 0]
